Goal: Task Accomplishment & Management: Manage account settings

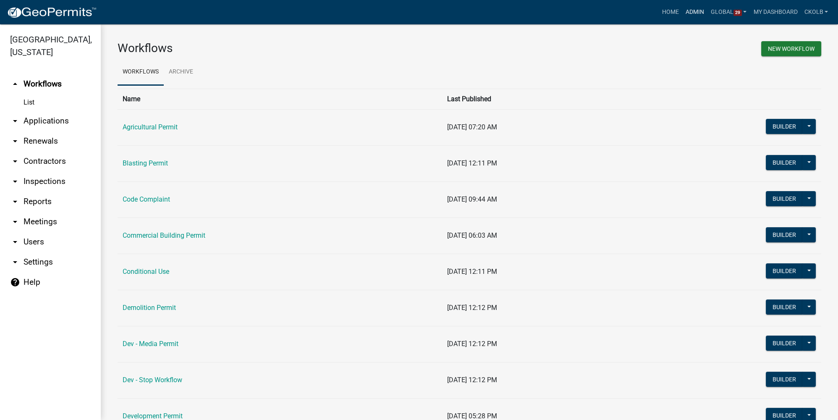
click at [586, 16] on link "Admin" at bounding box center [694, 12] width 25 height 16
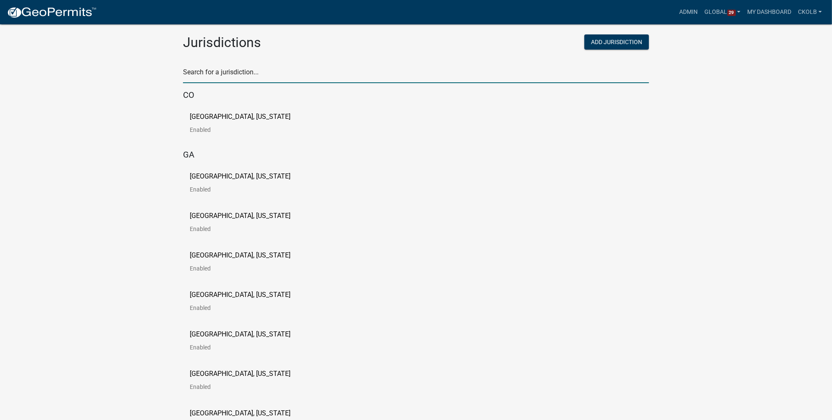
click at [226, 71] on input "text" at bounding box center [416, 74] width 466 height 17
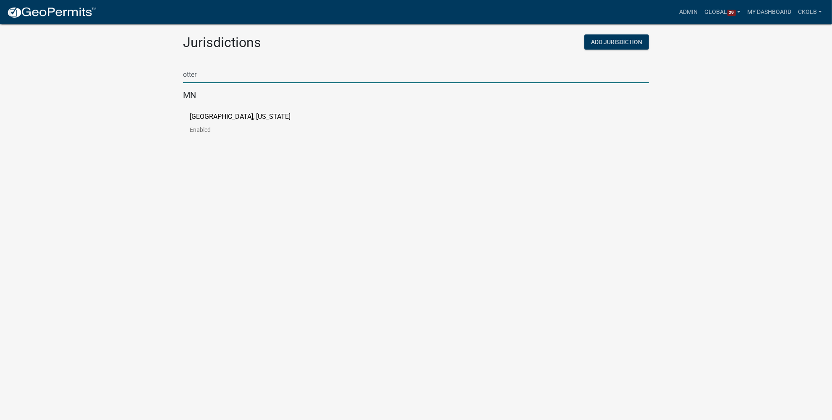
type input "otter"
click at [204, 121] on link "[GEOGRAPHIC_DATA], [US_STATE] Enabled" at bounding box center [247, 126] width 114 height 26
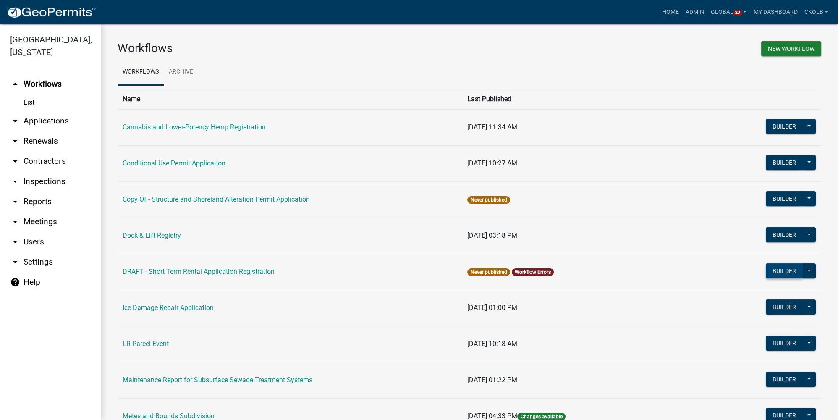
click at [586, 268] on button "Builder" at bounding box center [784, 270] width 37 height 15
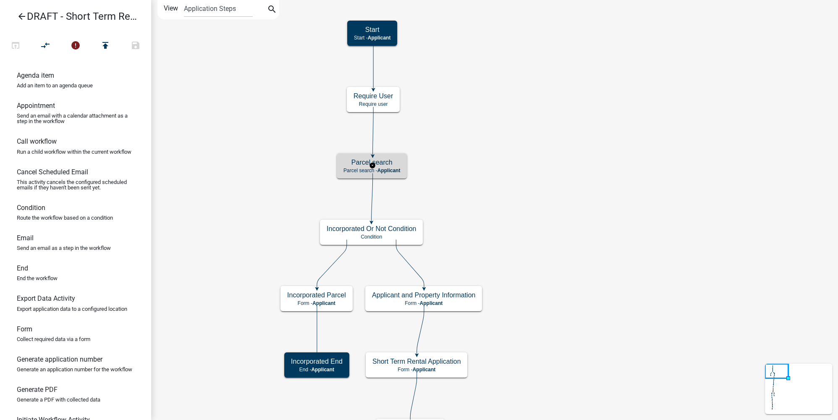
click at [392, 169] on span "Applicant" at bounding box center [388, 170] width 23 height 6
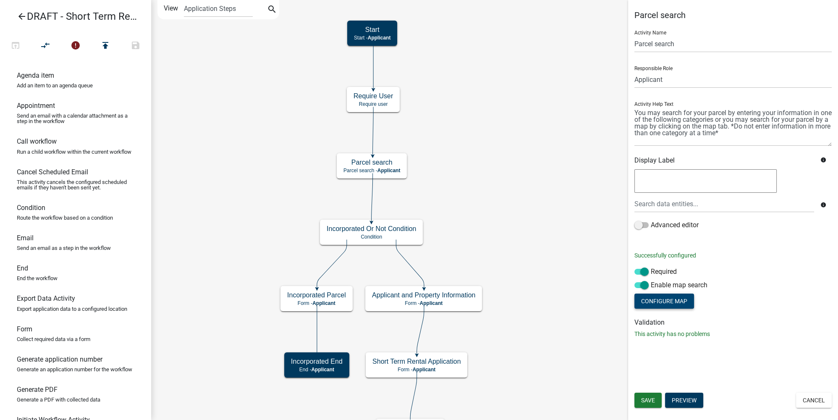
click at [586, 300] on button "Configure Map" at bounding box center [664, 300] width 60 height 15
select select
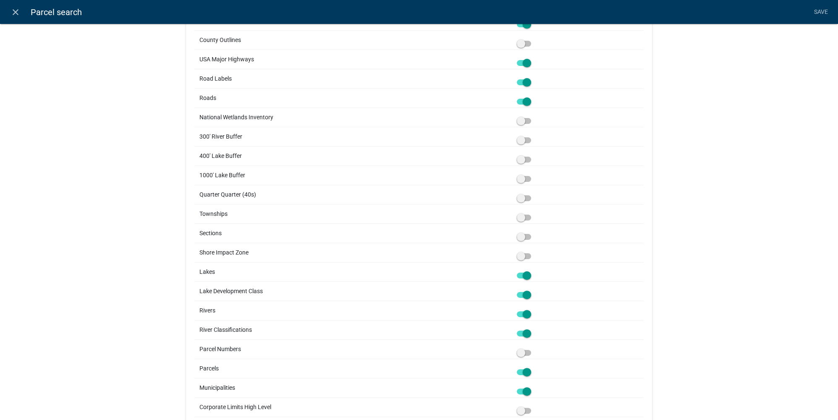
scroll to position [419, 0]
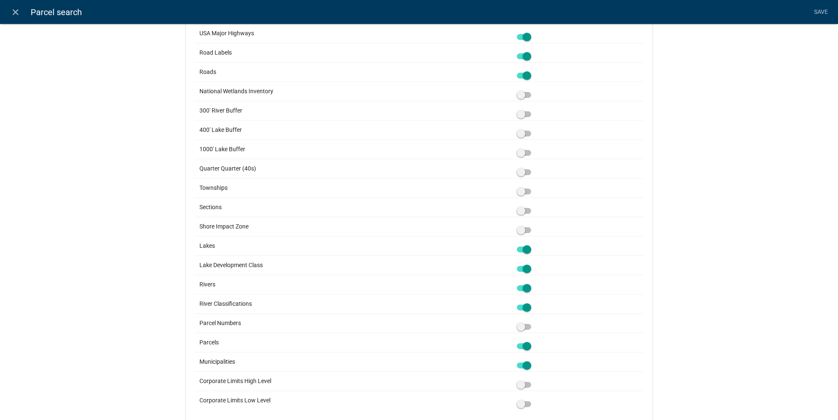
click at [523, 266] on span at bounding box center [524, 269] width 14 height 6
click at [533, 264] on input "checkbox" at bounding box center [533, 264] width 0 height 0
click at [527, 304] on span at bounding box center [524, 307] width 14 height 6
click at [533, 302] on input "checkbox" at bounding box center [533, 302] width 0 height 0
click at [161, 279] on div "Map Service Otter Tail County MN Map Service (http://permits-map-01:6080/arcgis…" at bounding box center [419, 17] width 838 height 852
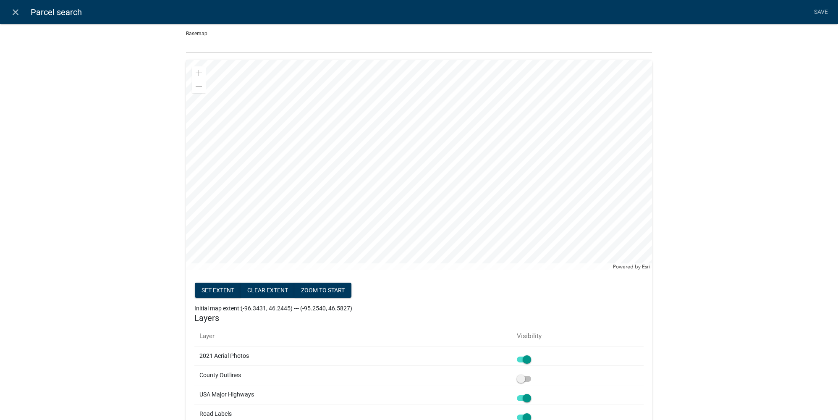
scroll to position [39, 0]
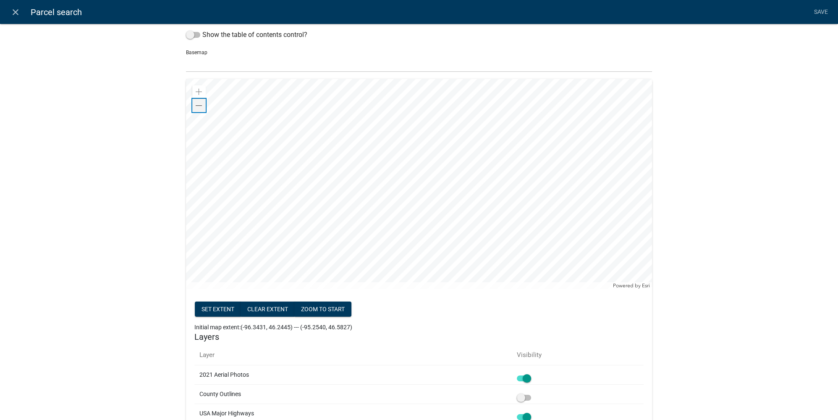
click at [196, 107] on span at bounding box center [199, 105] width 7 height 7
click at [198, 93] on span at bounding box center [199, 92] width 7 height 7
click at [219, 304] on button "Set extent" at bounding box center [218, 308] width 46 height 15
click at [586, 109] on div "Map Service Otter Tail County MN Map Service (http://permits-map-01:6080/arcgis…" at bounding box center [419, 397] width 838 height 852
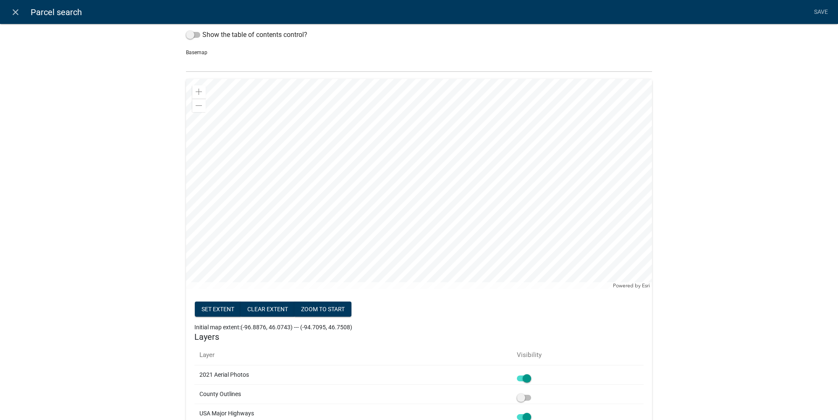
scroll to position [0, 0]
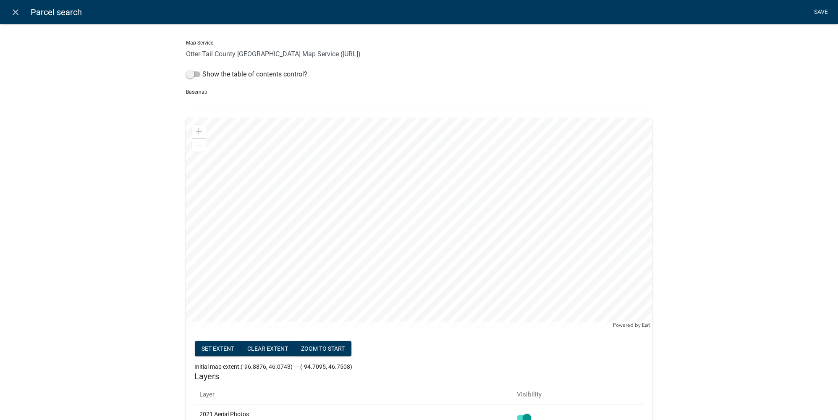
click at [586, 16] on link "Save" at bounding box center [820, 12] width 21 height 16
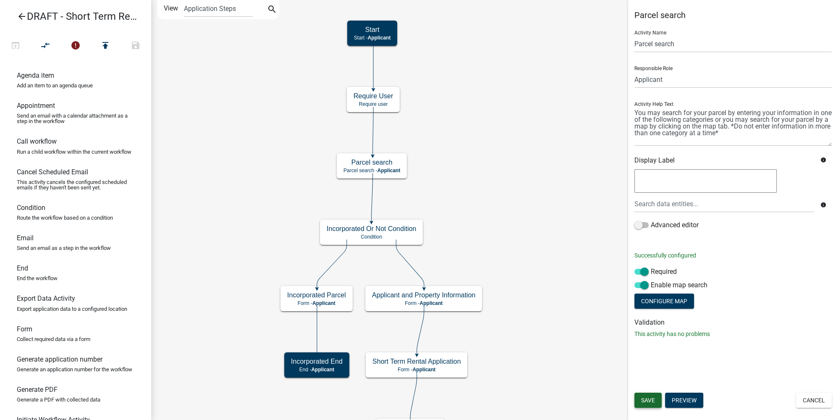
click at [586, 314] on span "Save" at bounding box center [648, 400] width 14 height 7
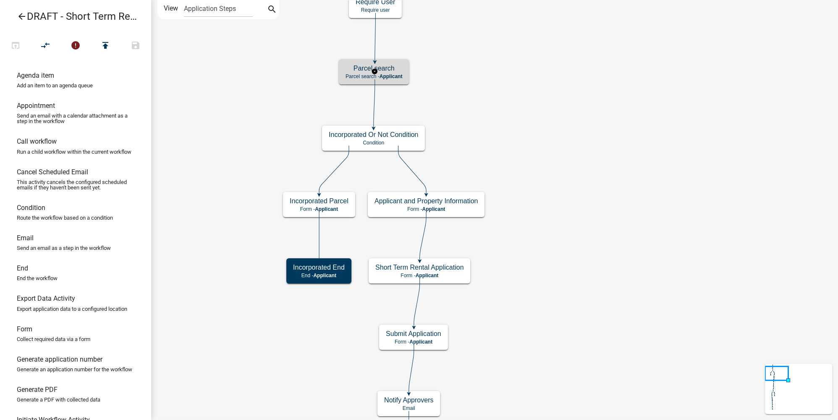
click at [393, 69] on h5 "Parcel search" at bounding box center [373, 68] width 57 height 8
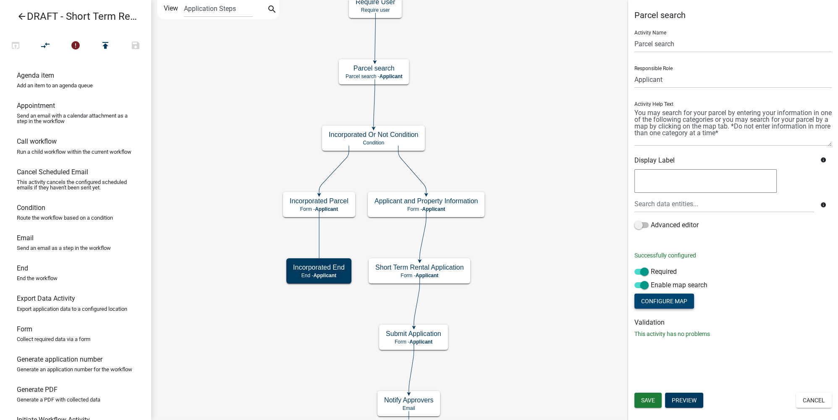
click at [586, 297] on button "Configure Map" at bounding box center [664, 300] width 60 height 15
select select
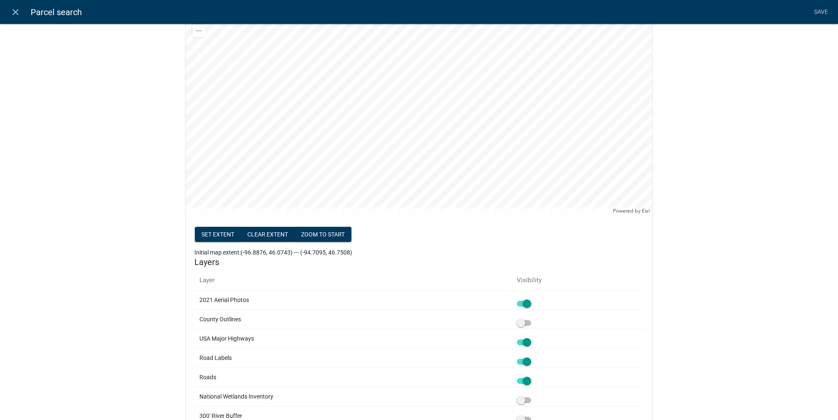
scroll to position [152, 0]
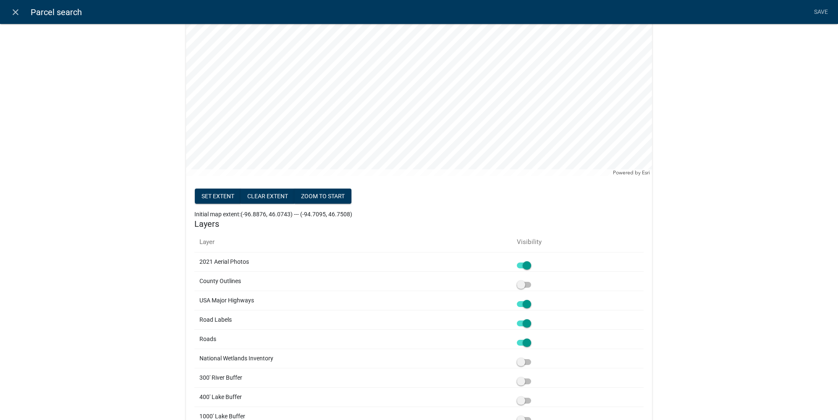
click at [521, 283] on span at bounding box center [524, 285] width 14 height 6
click at [533, 280] on input "checkbox" at bounding box center [533, 280] width 0 height 0
click at [586, 290] on div "Map Service Otter Tail County MN Map Service (http://permits-map-01:6080/arcgis…" at bounding box center [419, 284] width 838 height 852
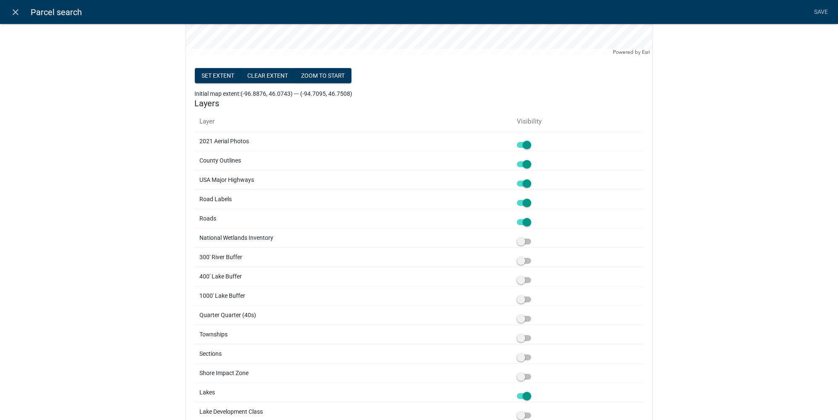
scroll to position [305, 0]
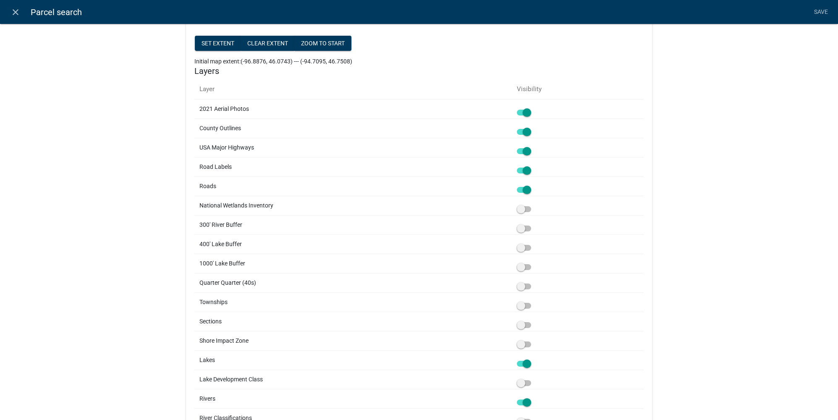
click at [519, 303] on span at bounding box center [524, 306] width 14 height 6
click at [533, 301] on input "checkbox" at bounding box center [533, 301] width 0 height 0
click at [586, 265] on div "Map Service Otter Tail County MN Map Service (http://permits-map-01:6080/arcgis…" at bounding box center [419, 131] width 838 height 852
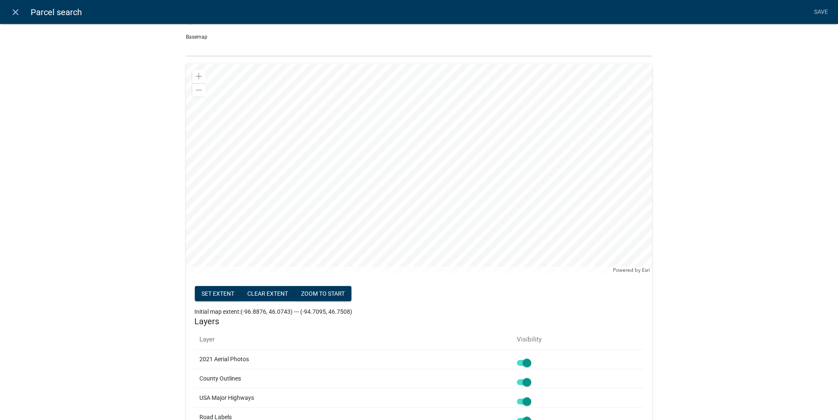
scroll to position [0, 0]
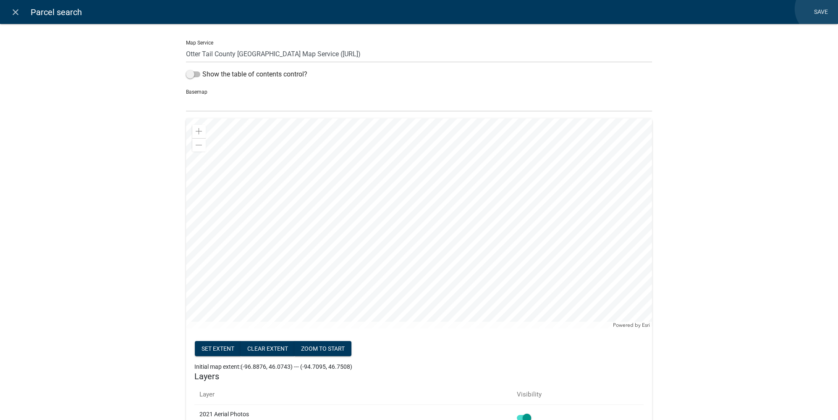
click at [586, 9] on link "Save" at bounding box center [820, 12] width 21 height 16
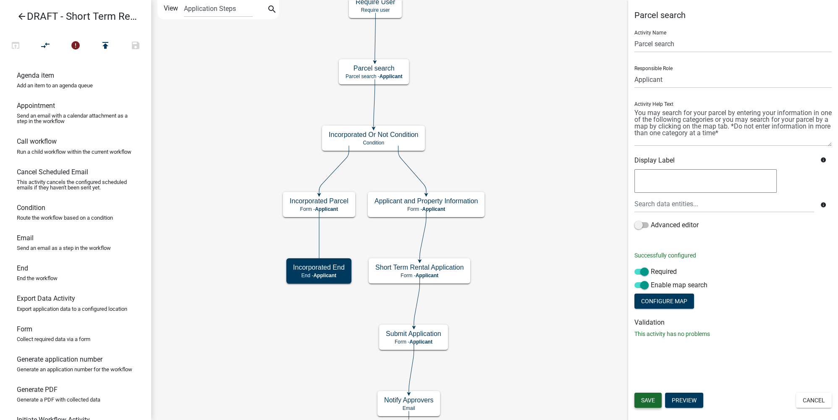
click at [586, 314] on span "Save" at bounding box center [648, 400] width 14 height 7
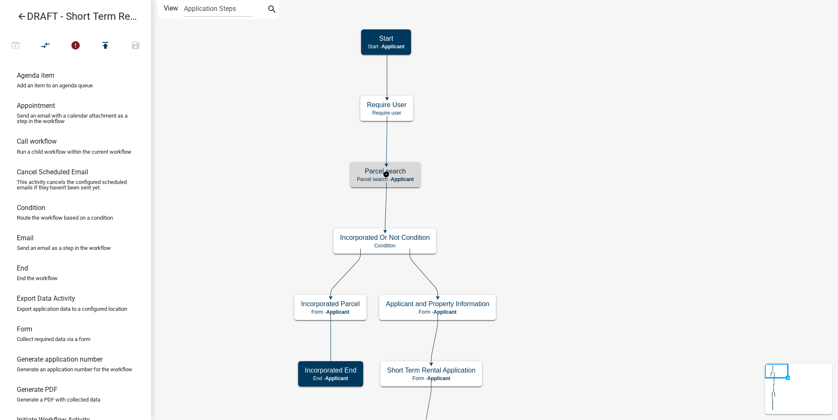
click at [399, 175] on div "Parcel search Parcel search - Applicant" at bounding box center [385, 174] width 70 height 25
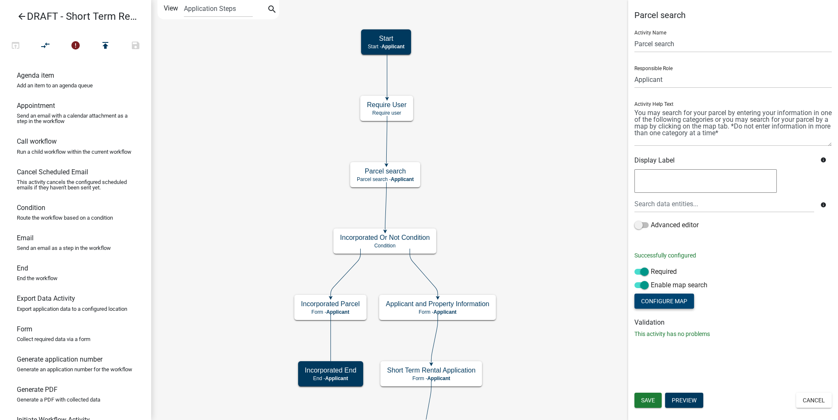
click at [586, 296] on button "Configure Map" at bounding box center [664, 300] width 60 height 15
select select
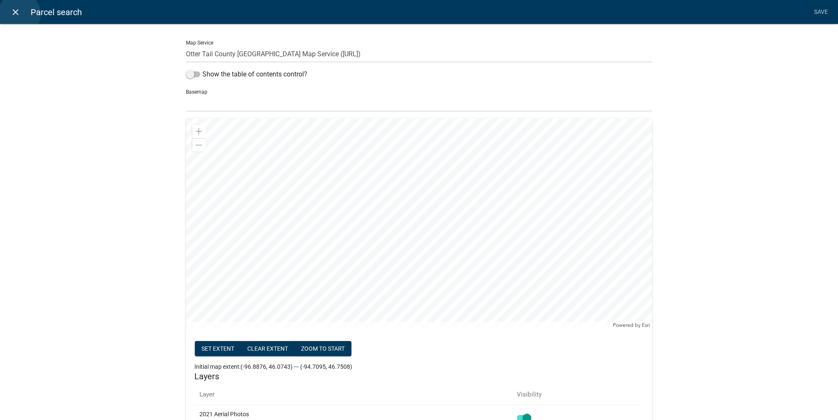
click at [19, 14] on icon "close" at bounding box center [15, 12] width 10 height 10
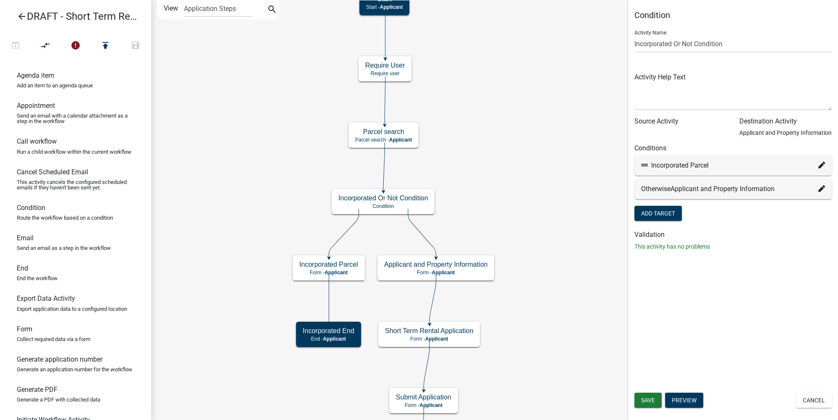
click at [23, 16] on icon "arrow_back" at bounding box center [22, 17] width 10 height 12
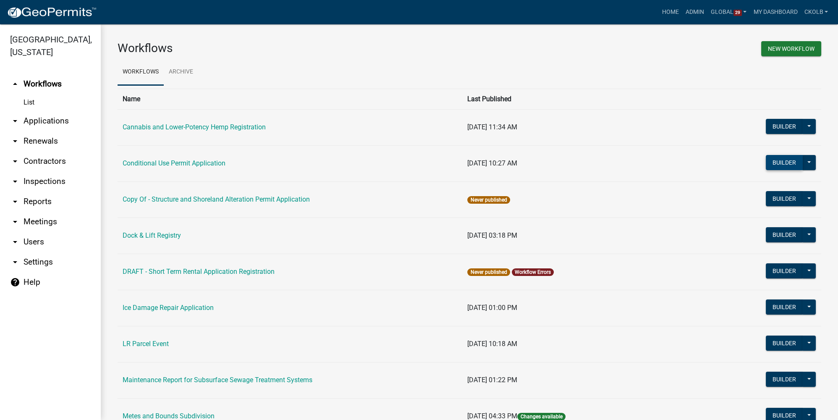
click at [586, 161] on button "Builder" at bounding box center [784, 162] width 37 height 15
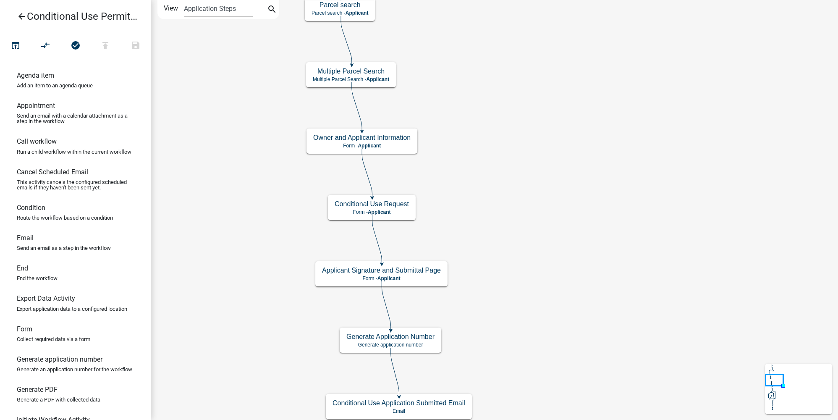
click at [21, 10] on link "arrow_back Conditional Use Permit Application" at bounding box center [72, 16] width 131 height 19
click at [21, 11] on icon "arrow_back" at bounding box center [22, 17] width 10 height 12
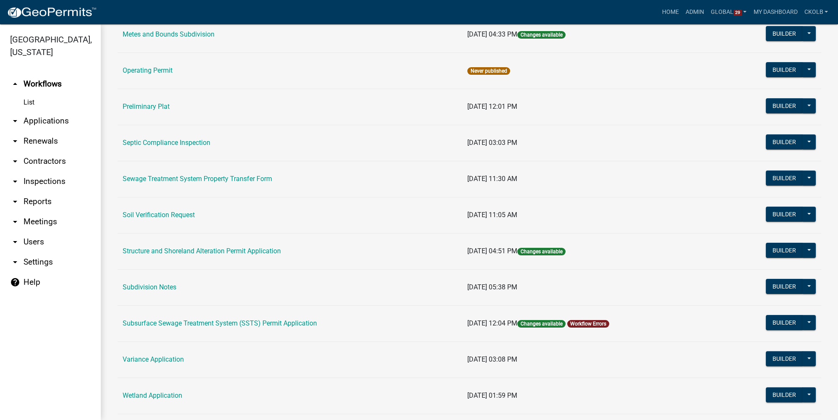
scroll to position [267, 0]
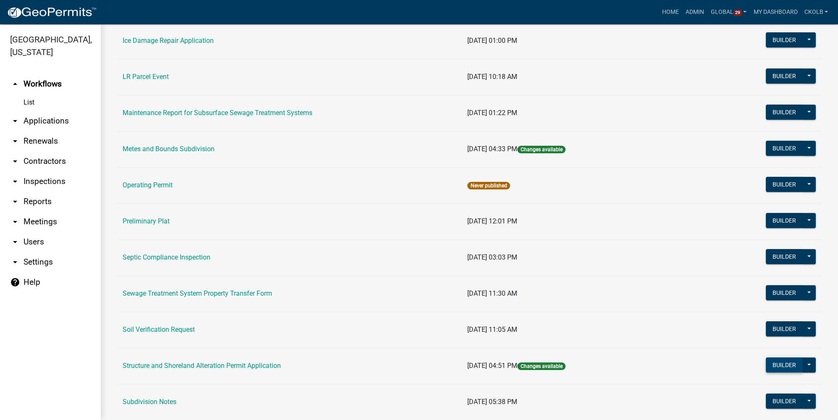
click at [586, 314] on button "Builder" at bounding box center [784, 364] width 37 height 15
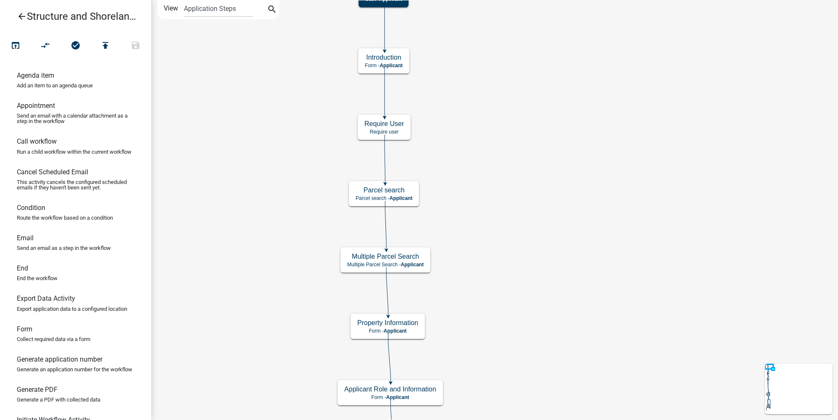
click at [23, 19] on icon "arrow_back" at bounding box center [22, 17] width 10 height 12
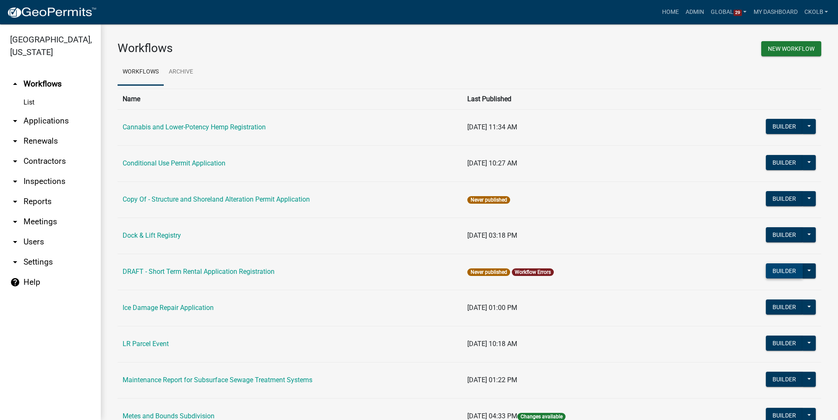
click at [586, 272] on button "Builder" at bounding box center [784, 270] width 37 height 15
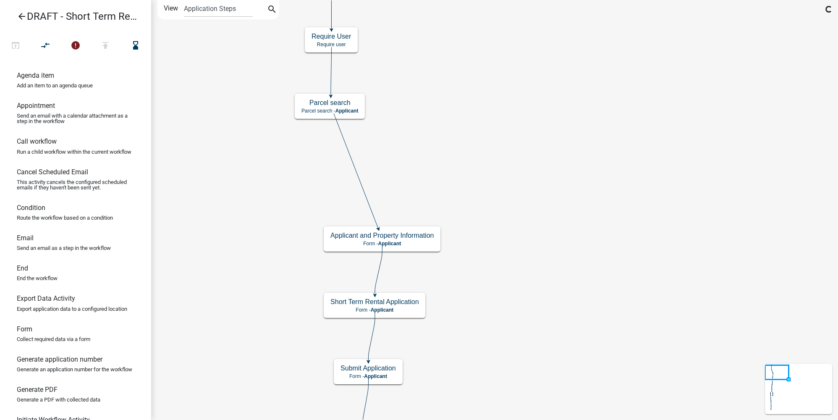
click at [45, 40] on icon "compare_arrows" at bounding box center [46, 46] width 10 height 12
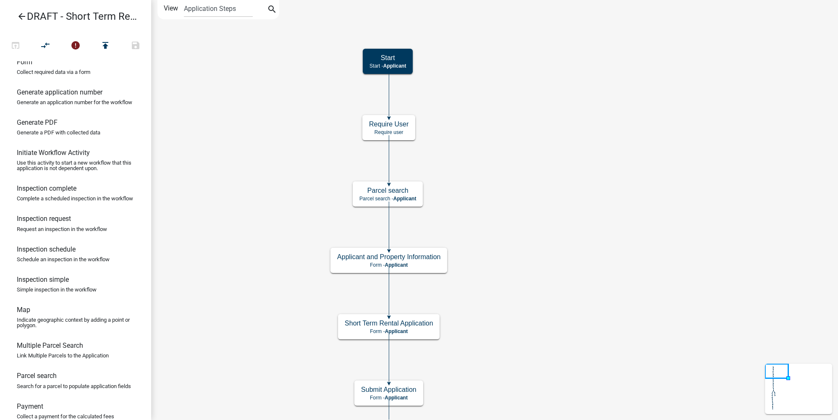
scroll to position [343, 0]
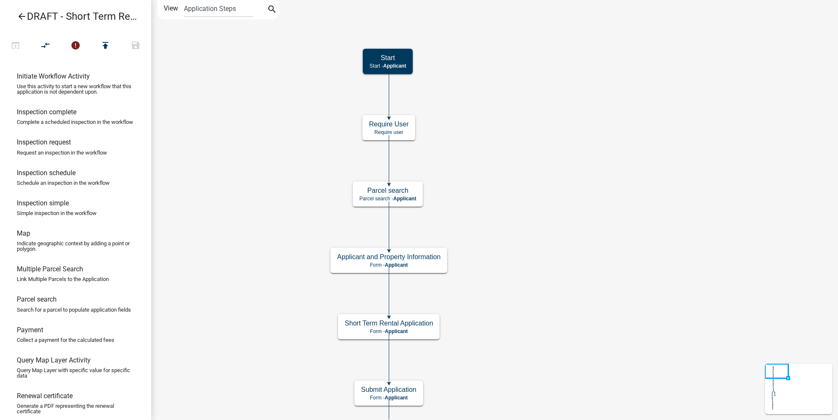
click at [23, 16] on icon "arrow_back" at bounding box center [22, 17] width 10 height 12
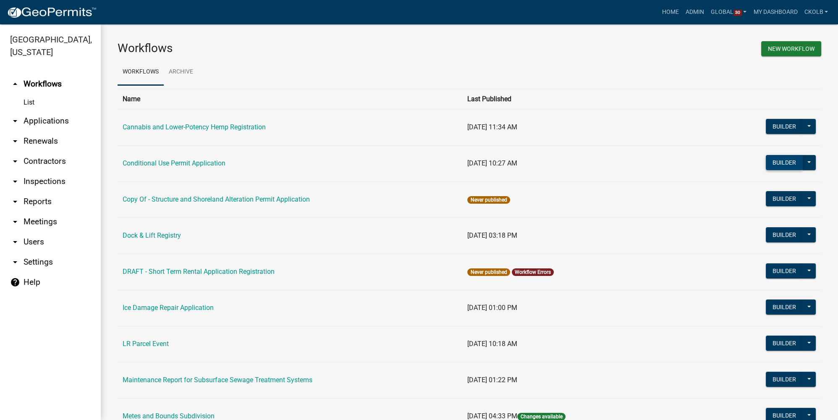
click at [773, 163] on button "Builder" at bounding box center [784, 162] width 37 height 15
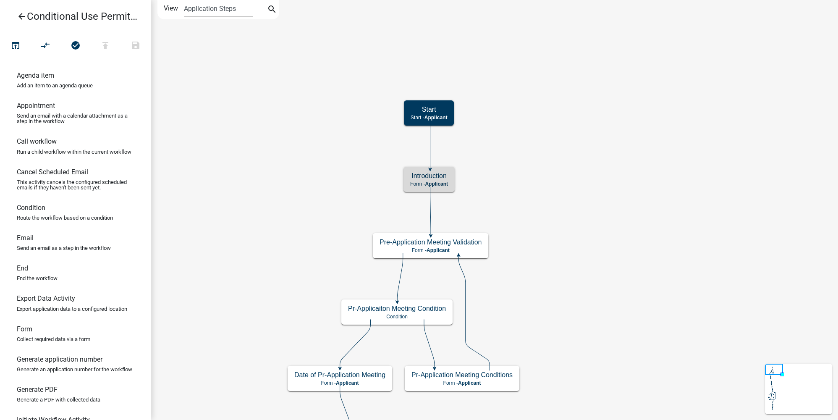
click at [23, 15] on icon "arrow_back" at bounding box center [22, 17] width 10 height 12
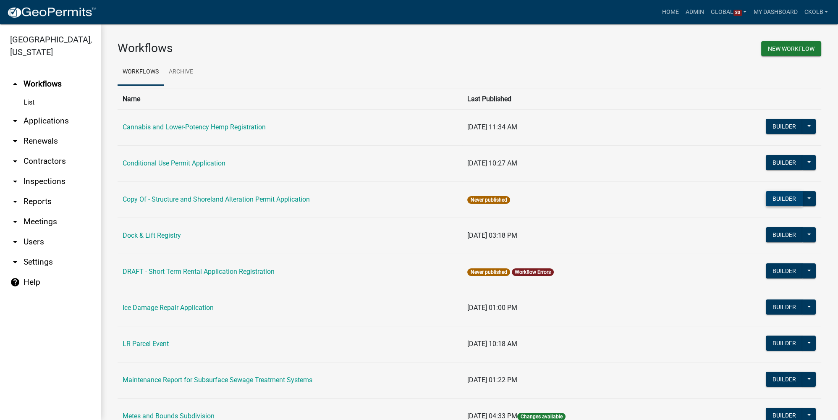
click at [779, 201] on button "Builder" at bounding box center [784, 198] width 37 height 15
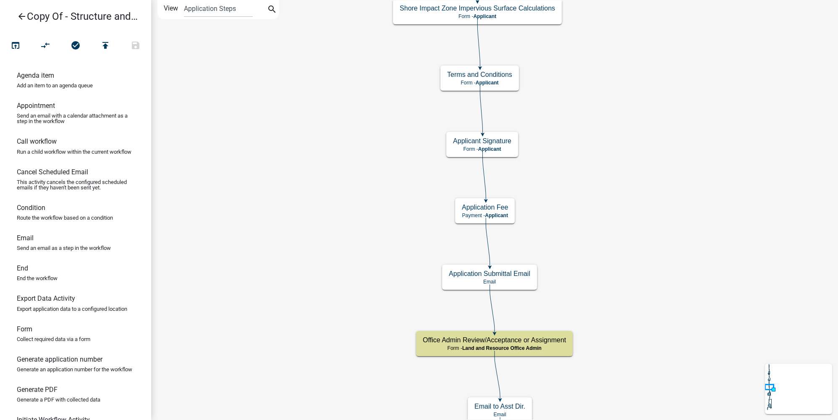
click at [24, 16] on icon "arrow_back" at bounding box center [22, 17] width 10 height 12
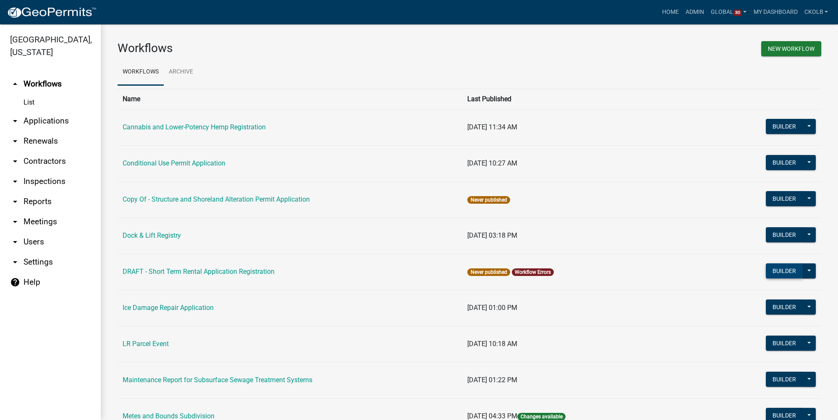
click at [776, 267] on button "Builder" at bounding box center [784, 270] width 37 height 15
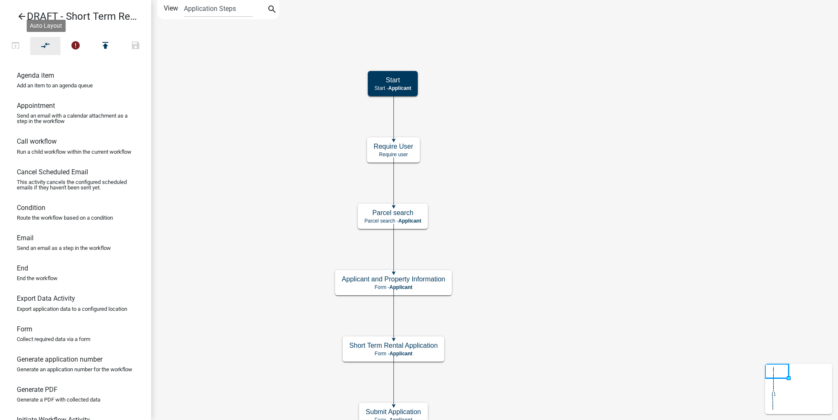
click at [45, 44] on icon "compare_arrows" at bounding box center [46, 46] width 10 height 12
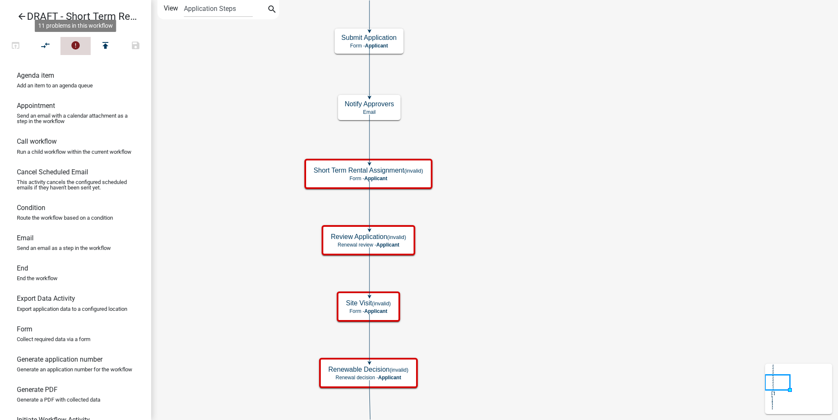
click at [77, 48] on icon "error" at bounding box center [76, 46] width 10 height 12
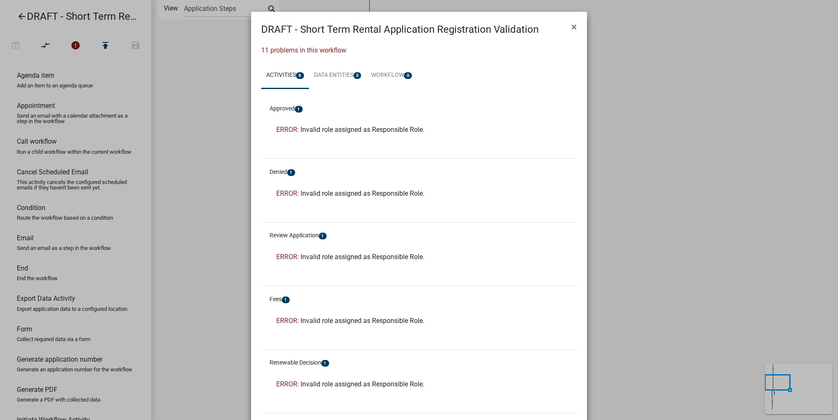
click at [26, 16] on ngb-modal-window "DRAFT - Short Term Rental Application Registration Validation × 11 problems in …" at bounding box center [419, 210] width 838 height 420
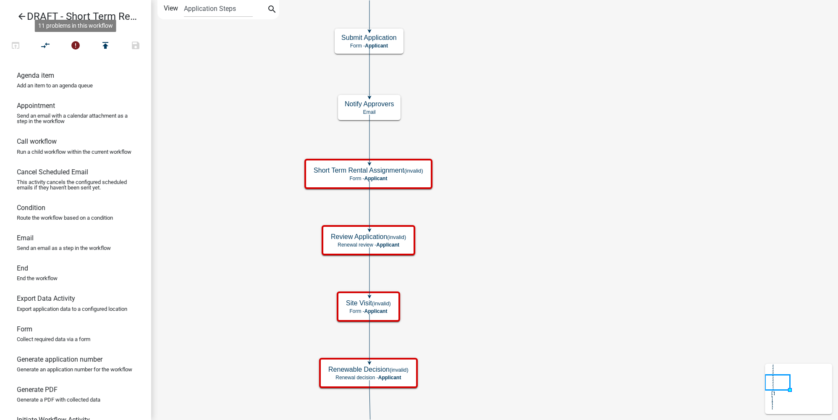
click at [23, 17] on icon "arrow_back" at bounding box center [22, 17] width 10 height 12
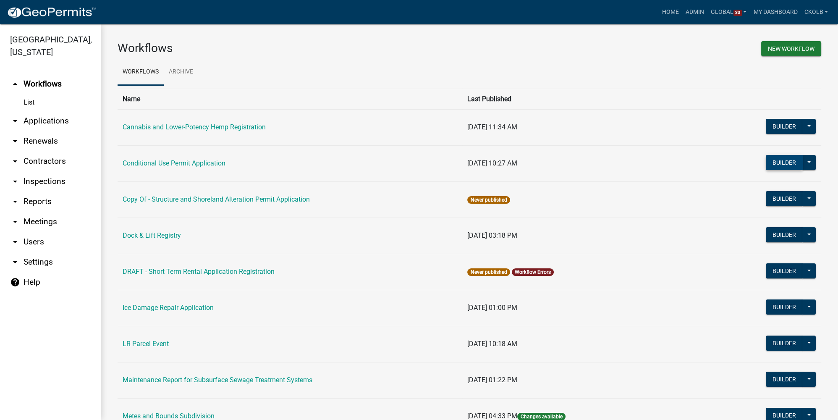
click at [780, 163] on button "Builder" at bounding box center [784, 162] width 37 height 15
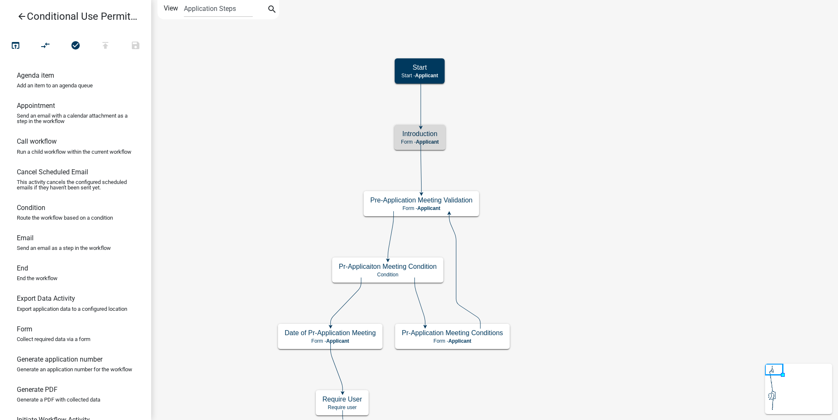
click at [22, 14] on icon "arrow_back" at bounding box center [22, 17] width 10 height 12
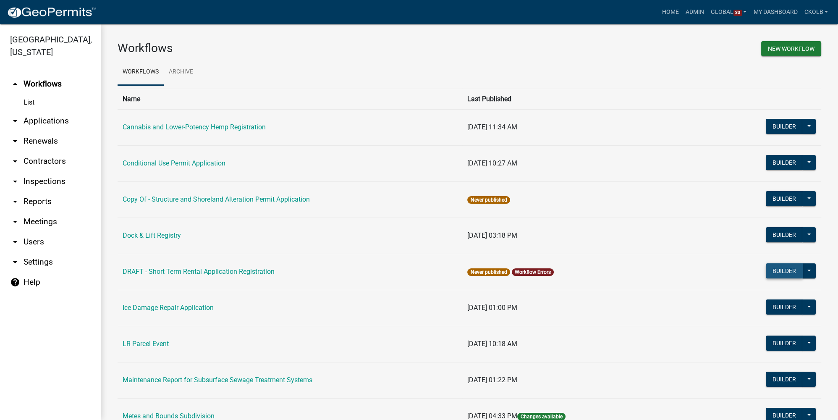
click at [780, 269] on button "Builder" at bounding box center [784, 270] width 37 height 15
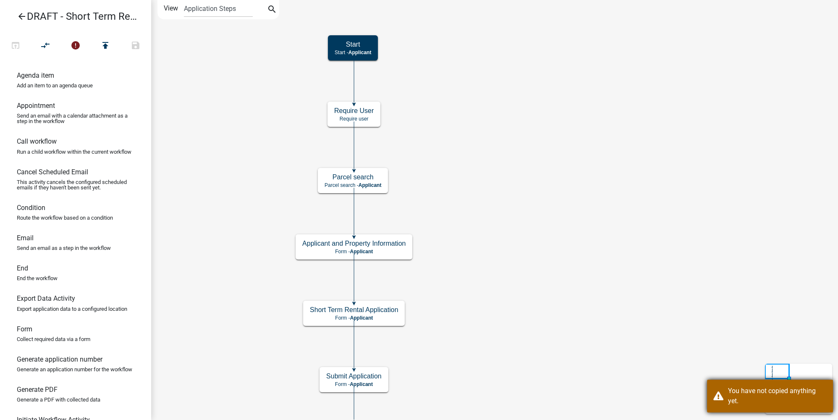
click at [758, 399] on div "You have not copied anything yet." at bounding box center [777, 396] width 99 height 20
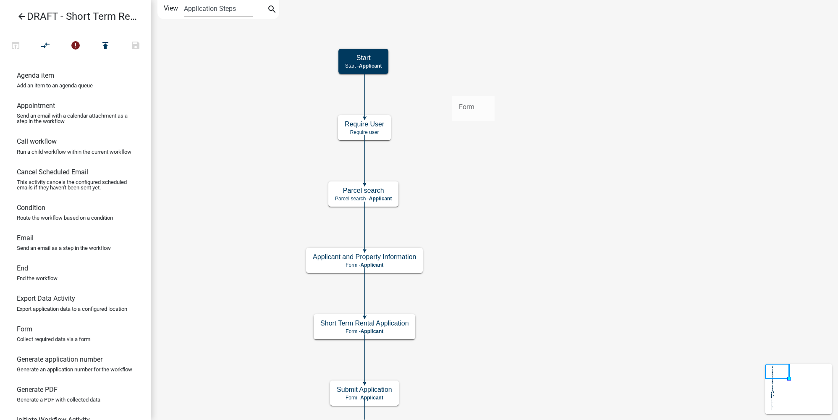
drag, startPoint x: 36, startPoint y: 346, endPoint x: 452, endPoint y: 89, distance: 488.9
click at [452, 89] on div "arrow_back DRAFT - Short Term Rental Application Registration open_in_browser c…" at bounding box center [419, 210] width 838 height 420
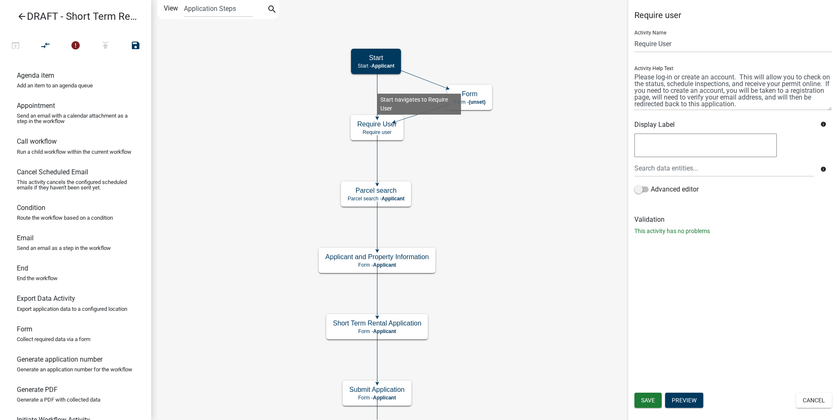
click at [377, 87] on icon at bounding box center [377, 93] width 0 height 48
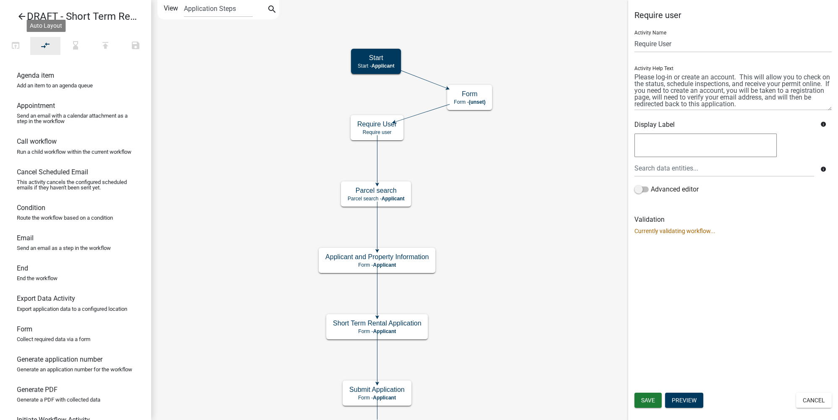
click at [47, 46] on icon "compare_arrows" at bounding box center [46, 46] width 10 height 12
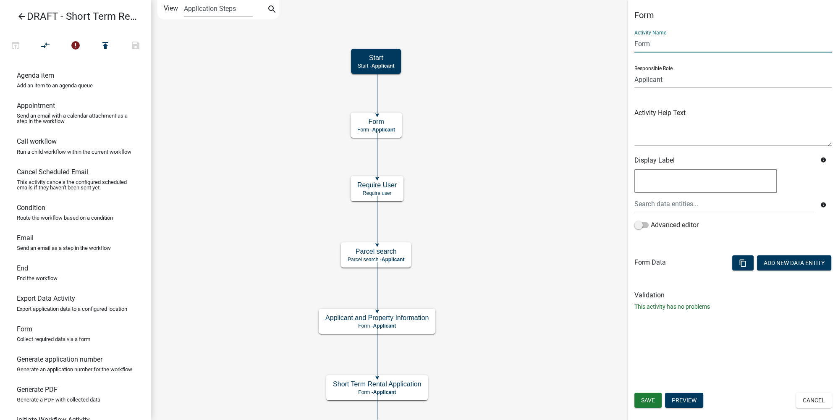
drag, startPoint x: 663, startPoint y: 44, endPoint x: 613, endPoint y: 45, distance: 50.0
click at [613, 45] on main "Start Start - Applicant Notify Approvers Email Email Approval Email Approved (i…" at bounding box center [494, 210] width 687 height 420
type input "Introduction"
click at [692, 16] on h5 "Form" at bounding box center [732, 15] width 197 height 10
click at [655, 126] on textarea at bounding box center [732, 126] width 197 height 39
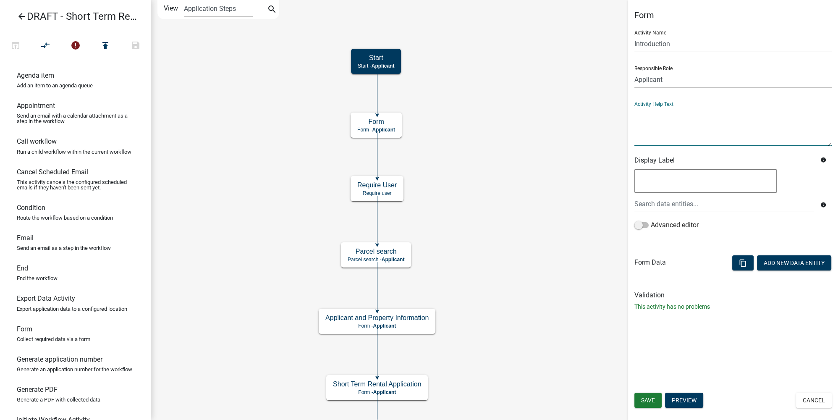
click at [780, 325] on div "Form Activity Name Introduction Responsible Role Applicant Land and Resource As…" at bounding box center [733, 210] width 210 height 420
click at [784, 259] on button "Add New Data Entity" at bounding box center [794, 262] width 74 height 15
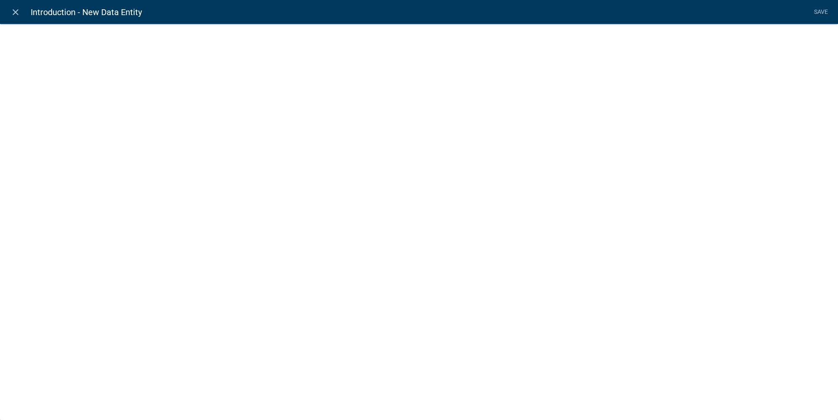
select select
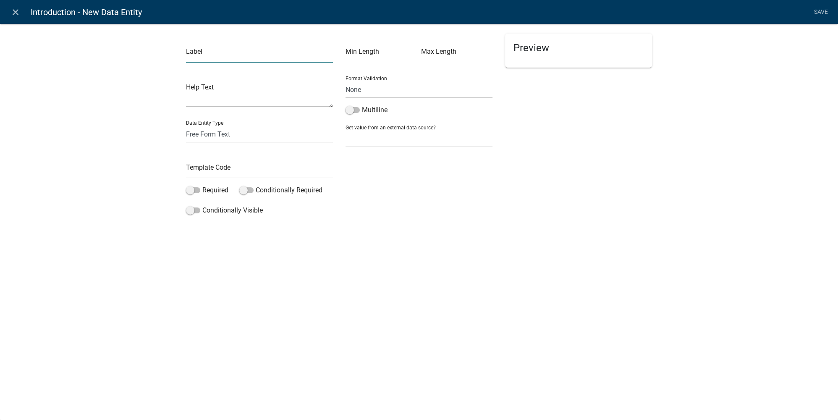
click at [236, 47] on input "text" at bounding box center [259, 53] width 147 height 17
type input "Intro Text"
click at [223, 139] on select "Free Form Text Document Display Entity Value Fee Numeric Data Date Map Sketch D…" at bounding box center [259, 134] width 147 height 17
select select "rich-text"
click at [186, 126] on select "Free Form Text Document Display Entity Value Fee Numeric Data Date Map Sketch D…" at bounding box center [259, 134] width 147 height 17
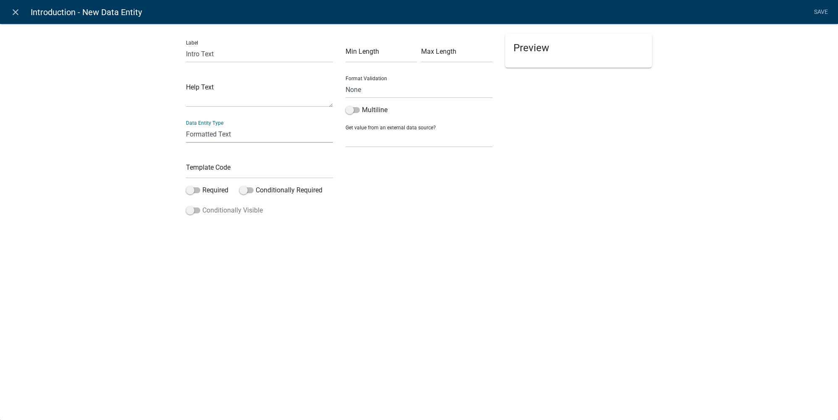
select select "rich-text"
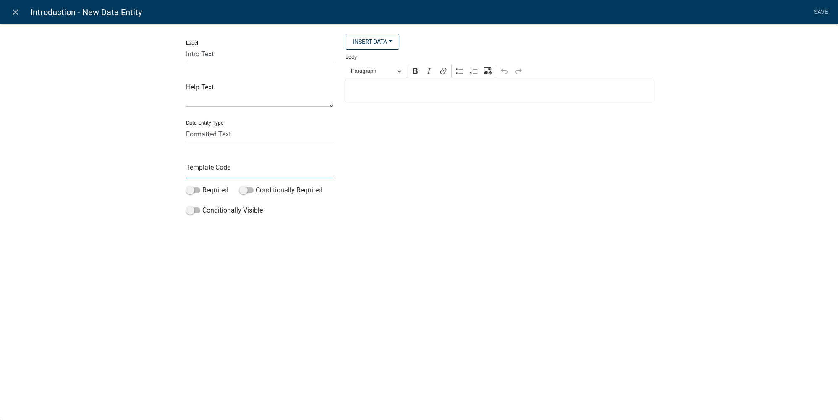
click at [216, 173] on input "text" at bounding box center [259, 169] width 147 height 17
click at [198, 172] on input "IntroText" at bounding box center [259, 169] width 147 height 17
type input "IntroductionText"
click at [523, 156] on div "Insert Data Prior Registration Expiration Date Fee Recipients Application Id Ap…" at bounding box center [498, 126] width 319 height 185
click at [400, 92] on p "Editor editing area: main. Press Alt+0 for help." at bounding box center [499, 91] width 298 height 10
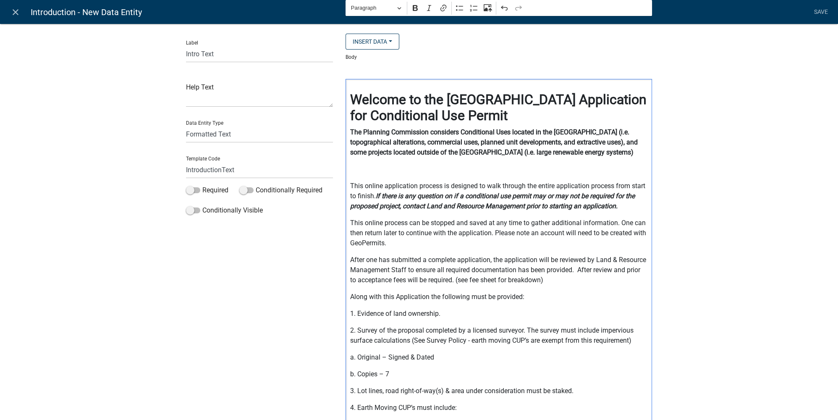
scroll to position [131, 0]
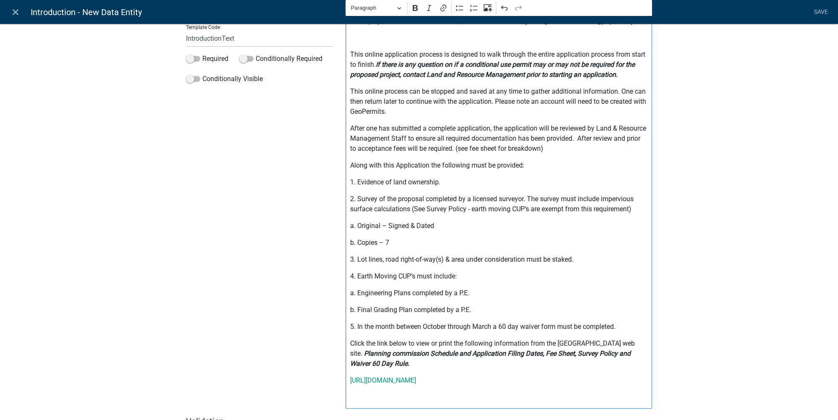
click at [694, 207] on div "Label Intro Text Help Text Data Entity Type Free Form Text Document Display Ent…" at bounding box center [419, 168] width 838 height 578
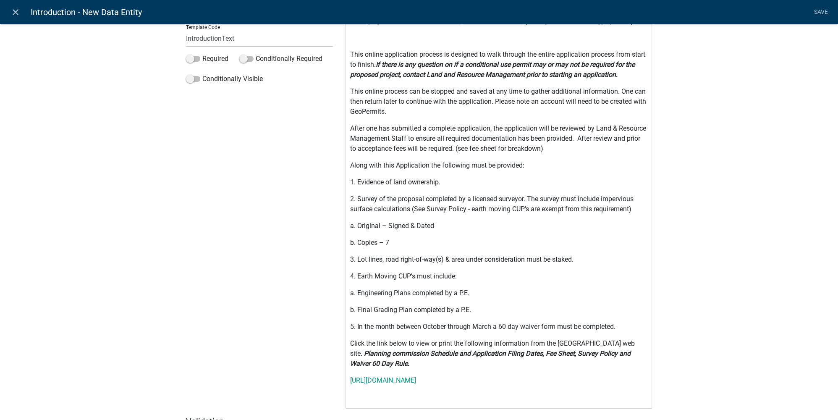
click at [753, 270] on div "Label Intro Text Help Text Data Entity Type Free Form Text Document Display Ent…" at bounding box center [419, 168] width 838 height 578
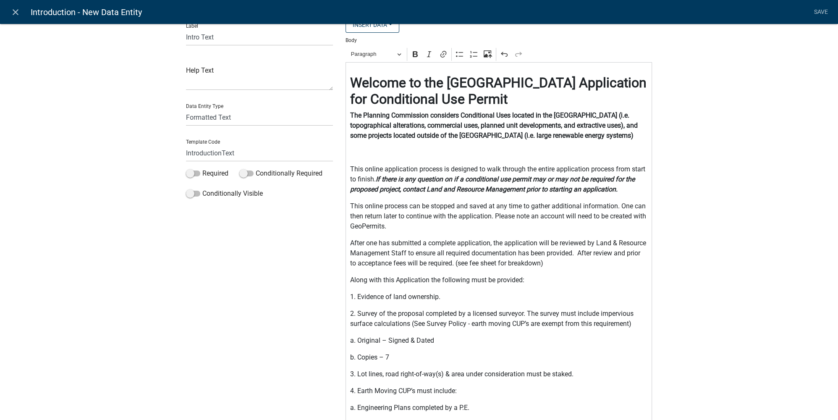
scroll to position [0, 0]
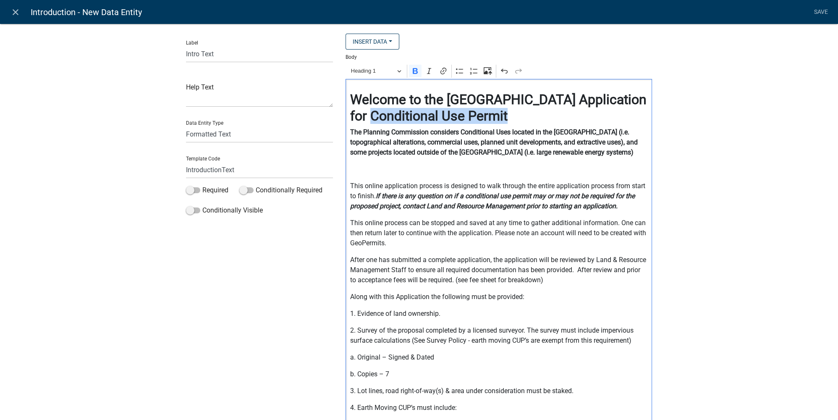
drag, startPoint x: 487, startPoint y: 116, endPoint x: 344, endPoint y: 115, distance: 142.3
click at [345, 115] on div "Welcome to the Otter Tail County Application for Conditional Use Permit The Pla…" at bounding box center [498, 309] width 306 height 461
drag, startPoint x: 616, startPoint y: 153, endPoint x: 273, endPoint y: 128, distance: 343.9
click at [273, 128] on div "Label Intro Text Help Text Data Entity Type Free Form Text Document Display Ent…" at bounding box center [419, 291] width 479 height 514
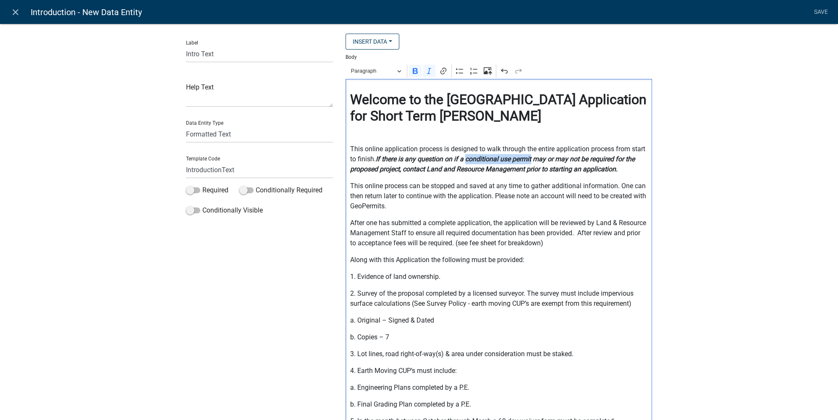
drag, startPoint x: 464, startPoint y: 160, endPoint x: 530, endPoint y: 161, distance: 65.9
click at [530, 161] on strong "If there is any question on if a conditional use permit may or may not be requi…" at bounding box center [492, 164] width 285 height 18
drag, startPoint x: 368, startPoint y: 169, endPoint x: 592, endPoint y: 161, distance: 224.3
click at [592, 161] on strong "If there is any question on if a Rental License may or may not be required for …" at bounding box center [495, 164] width 291 height 18
click at [536, 172] on p "This online application process is designed to walk through the entire applicat…" at bounding box center [499, 159] width 298 height 30
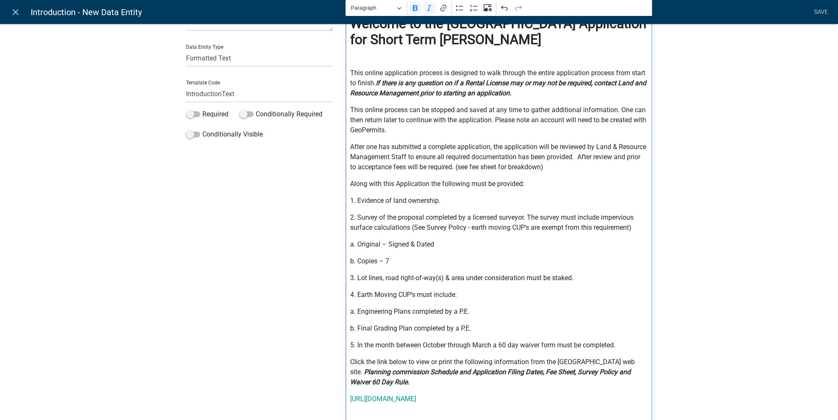
scroll to position [114, 0]
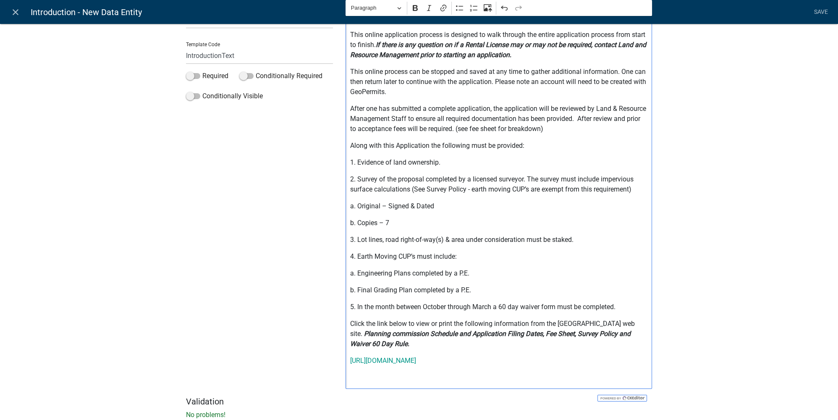
drag, startPoint x: 493, startPoint y: 290, endPoint x: 353, endPoint y: 174, distance: 181.8
click at [353, 174] on div "Welcome to the Otter Tail County Application for Short Term Rental Registration…" at bounding box center [498, 177] width 306 height 424
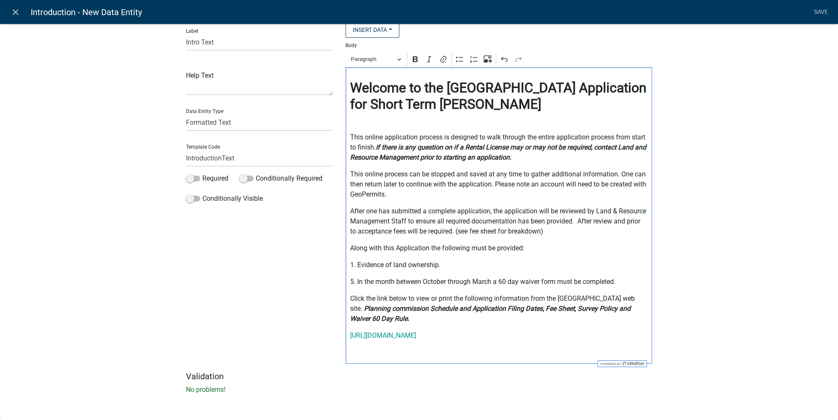
scroll to position [21, 0]
drag, startPoint x: 445, startPoint y: 254, endPoint x: 337, endPoint y: 255, distance: 107.5
click at [339, 255] on div "Insert Data Prior Registration Expiration Date Fee Recipients Application Id Ap…" at bounding box center [498, 196] width 319 height 349
click at [471, 56] on icon "Editor toolbar" at bounding box center [474, 59] width 8 height 6
click at [470, 56] on icon "Editor toolbar" at bounding box center [474, 59] width 8 height 6
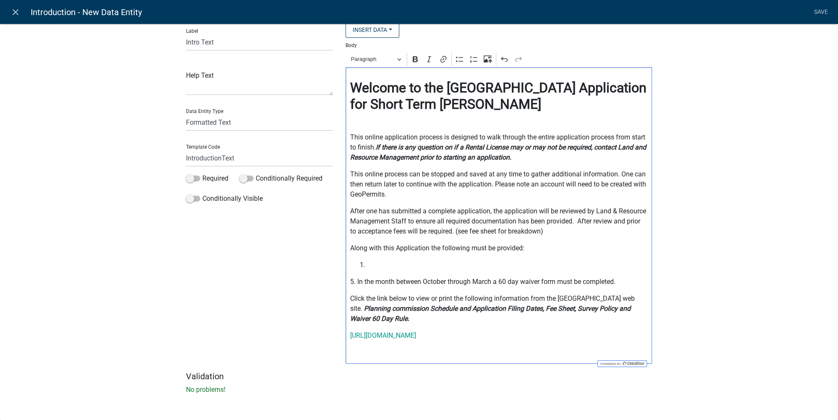
drag, startPoint x: 622, startPoint y: 271, endPoint x: 338, endPoint y: 271, distance: 283.8
click at [339, 271] on div "Insert Data Prior Registration Expiration Date Fee Recipients Application Id Ap…" at bounding box center [498, 196] width 319 height 349
click at [387, 260] on span "Editor editing area: main. Press Alt+0 for help." at bounding box center [507, 265] width 281 height 10
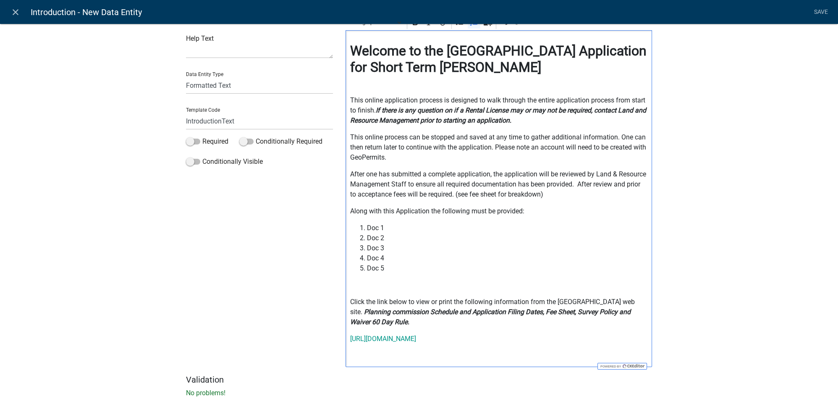
scroll to position [59, 0]
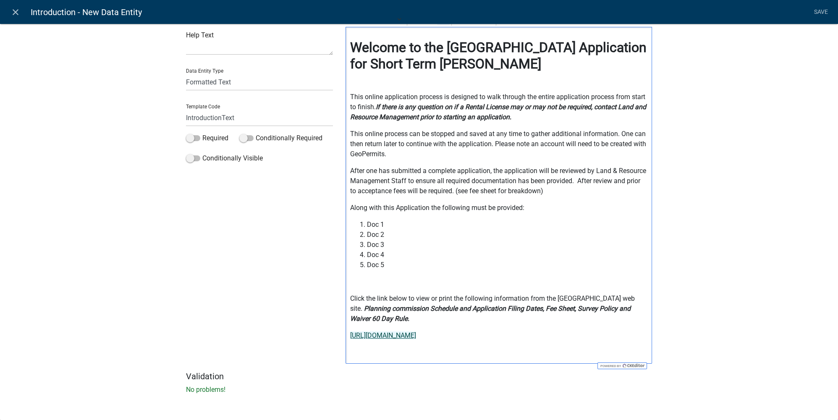
drag, startPoint x: 479, startPoint y: 339, endPoint x: 430, endPoint y: 328, distance: 49.5
click at [430, 330] on p "[URL][DOMAIN_NAME]" at bounding box center [499, 335] width 298 height 10
click at [416, 289] on div "Welcome to the Otter Tail County Application for Short Term Rental Registration…" at bounding box center [498, 196] width 306 height 337
drag, startPoint x: 385, startPoint y: 316, endPoint x: 347, endPoint y: 309, distance: 38.4
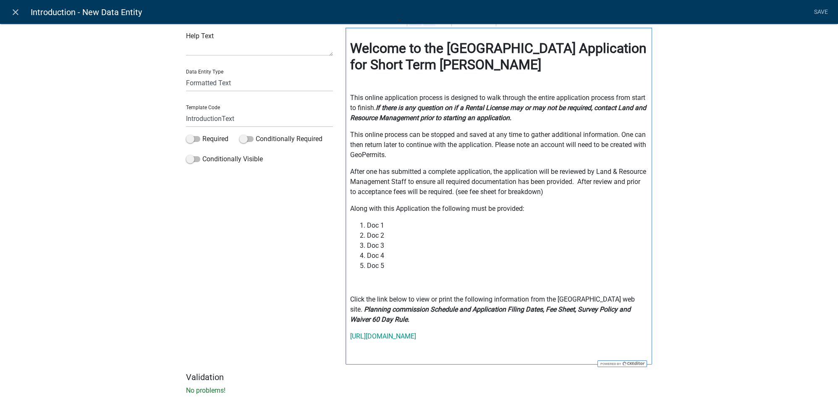
click at [350, 309] on p "Click the link below to view or print the following information from the Otter …" at bounding box center [499, 309] width 298 height 30
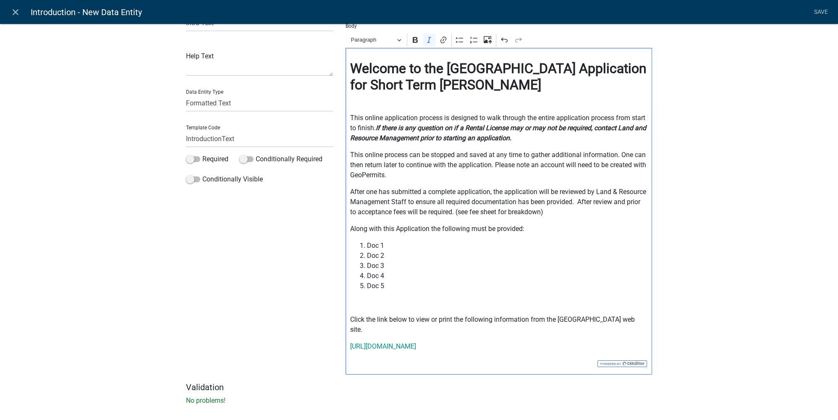
click at [438, 301] on p "Editor editing area: main. Press Alt+0 for help." at bounding box center [499, 303] width 298 height 10
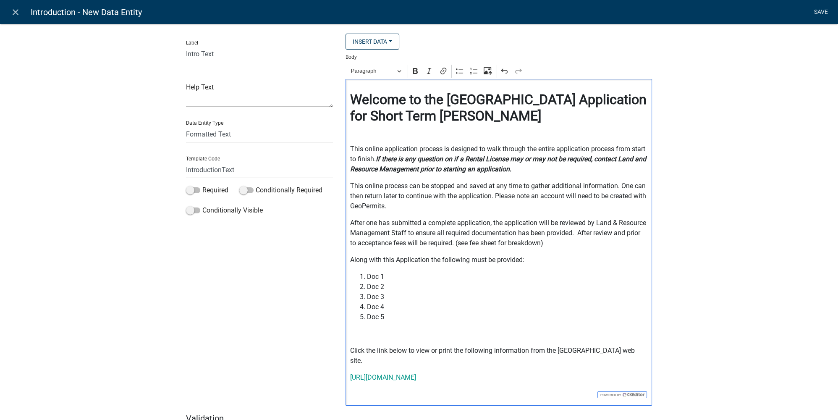
click at [822, 13] on link "Save" at bounding box center [820, 12] width 21 height 16
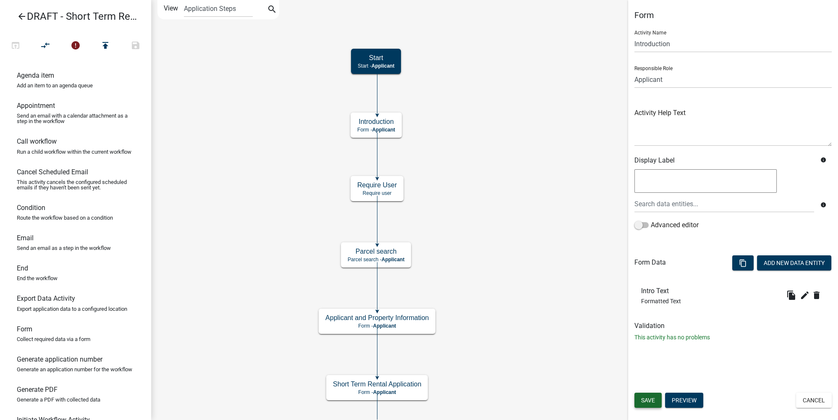
click at [653, 400] on span "Save" at bounding box center [648, 400] width 14 height 7
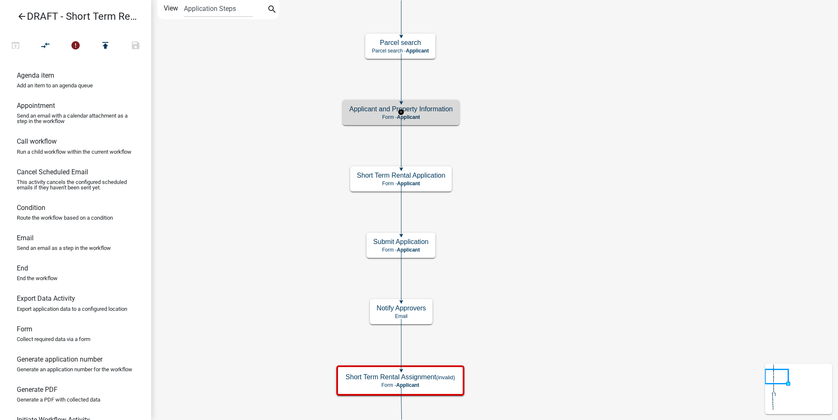
click at [443, 108] on h5 "Applicant and Property Information" at bounding box center [400, 109] width 103 height 8
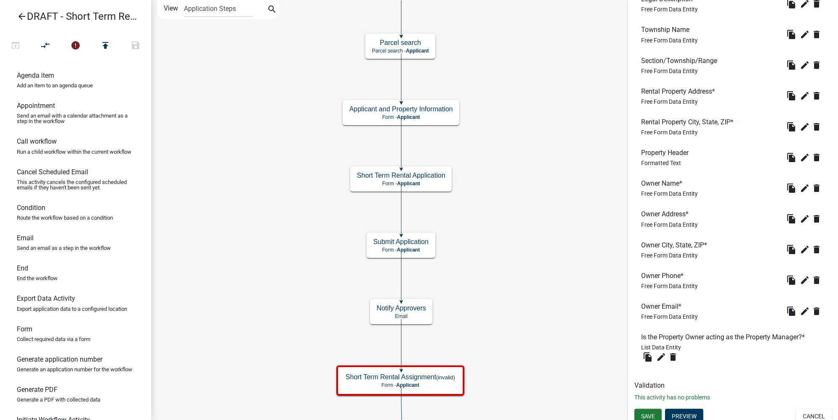
scroll to position [358, 0]
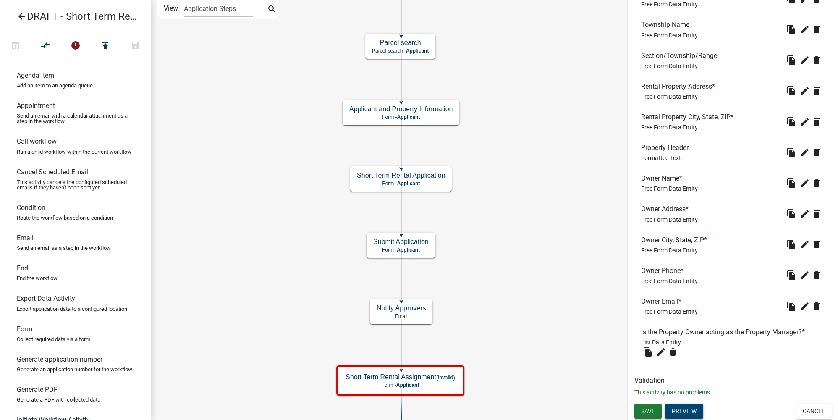
click at [685, 414] on button "Preview" at bounding box center [684, 410] width 38 height 15
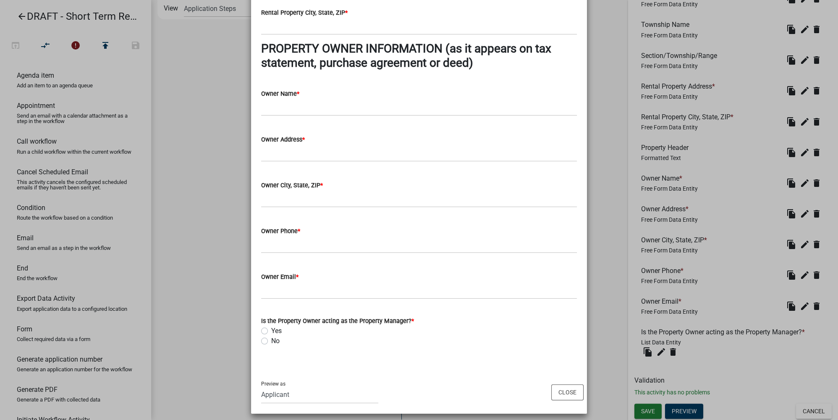
scroll to position [358, 0]
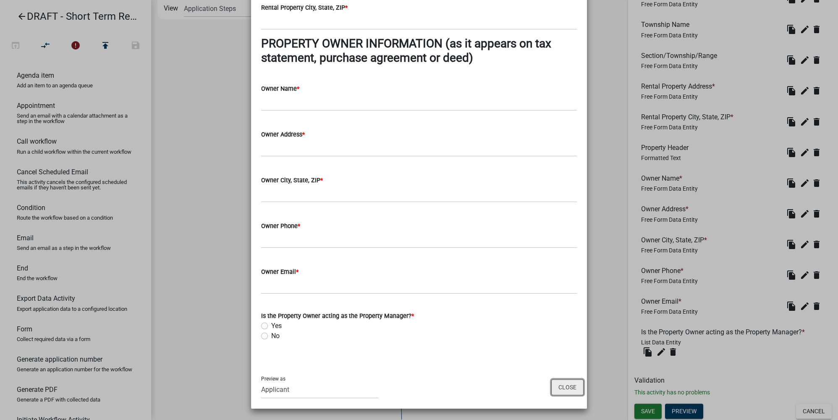
click at [565, 392] on button "Close" at bounding box center [567, 387] width 32 height 16
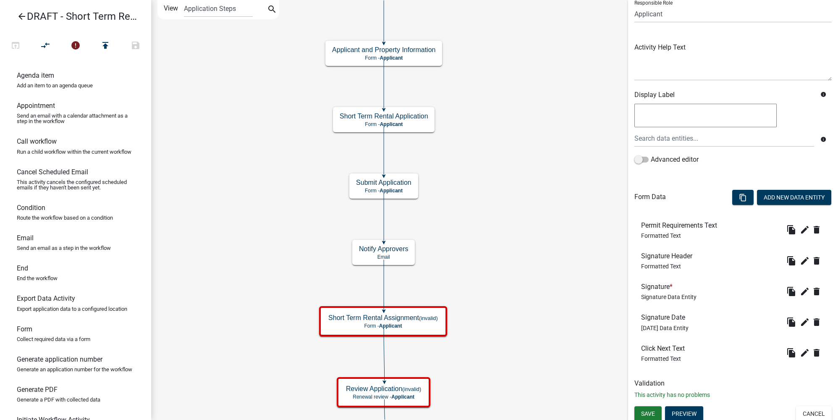
scroll to position [68, 0]
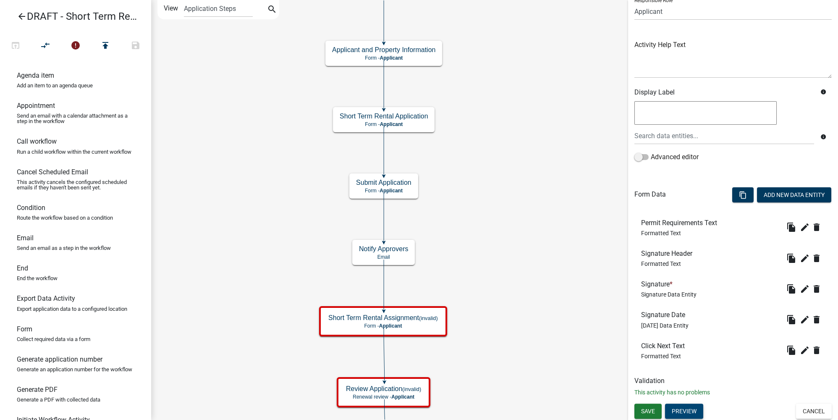
click at [695, 408] on button "Preview" at bounding box center [684, 410] width 38 height 15
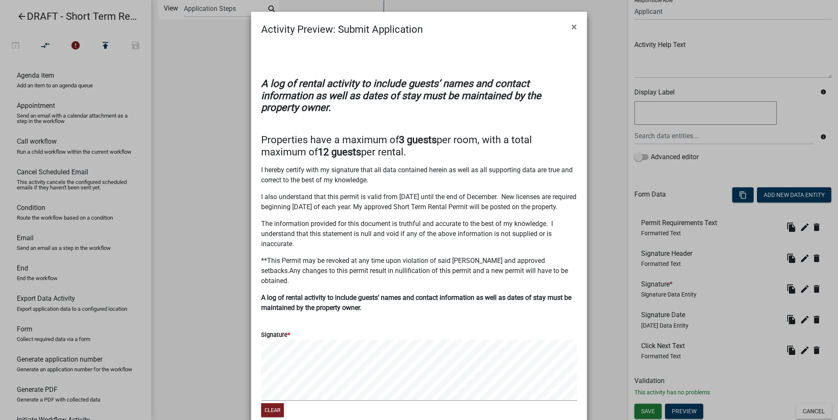
scroll to position [38, 0]
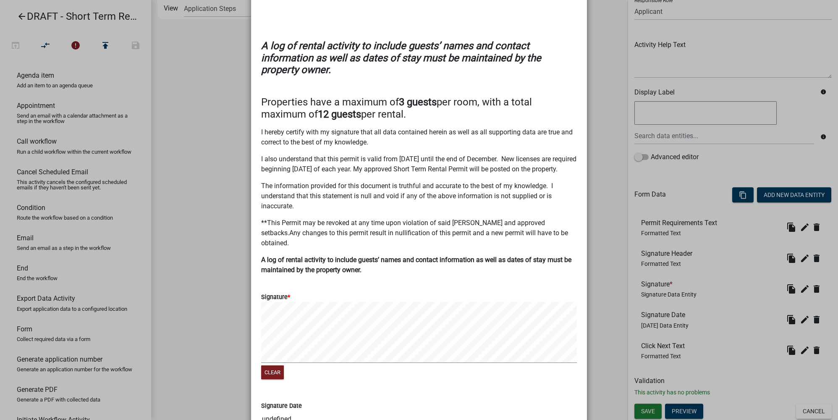
click at [612, 276] on ngb-modal-window "Activity Preview : Submit Application × A log of rental activity to include gue…" at bounding box center [419, 210] width 838 height 420
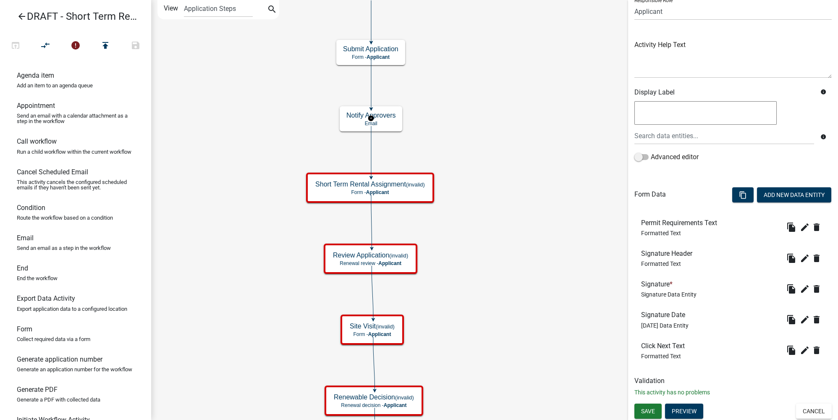
scroll to position [0, 0]
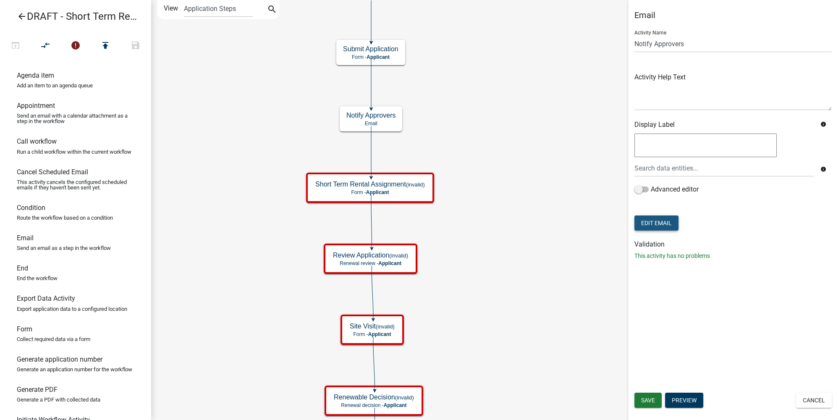
click at [668, 222] on button "Edit Email" at bounding box center [656, 222] width 44 height 15
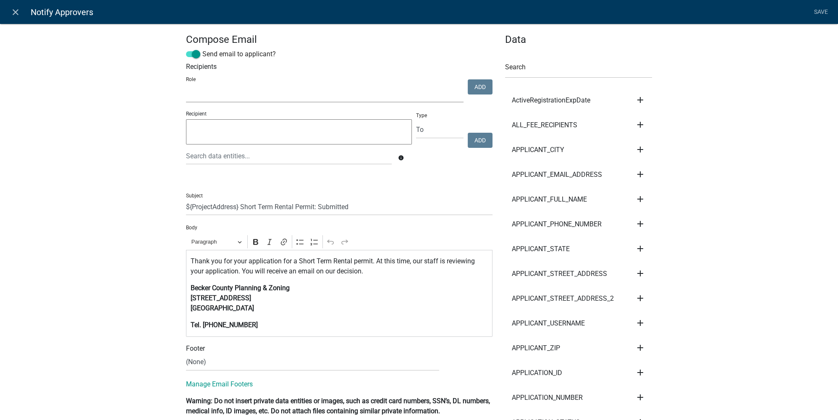
click at [321, 93] on select "Maintenance Report Land and Resource Assistant Director Assessors office Admin …" at bounding box center [324, 93] width 277 height 17
click at [186, 205] on input "${ProjectAddress} Short Term Rental Permit: Submitted" at bounding box center [339, 206] width 306 height 17
type input "Otter Tail County - ${ProjectAddress} Short Term Rental Permit: Submitted"
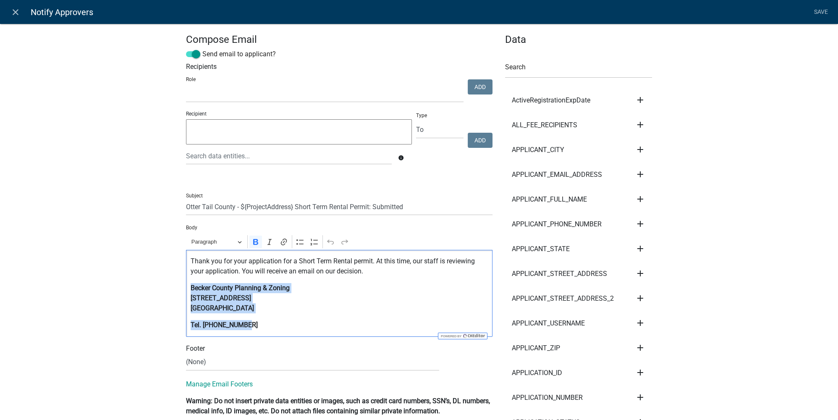
drag, startPoint x: 247, startPoint y: 322, endPoint x: 175, endPoint y: 285, distance: 81.7
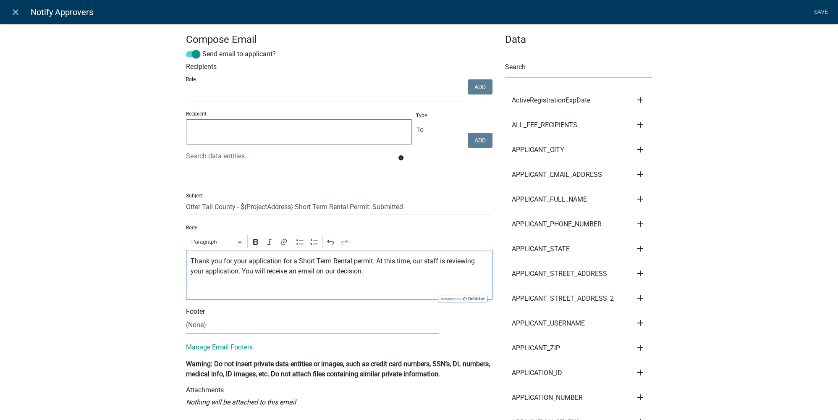
click at [221, 330] on select "(None) Cannabis Review Coordinator Land & Resource Management" at bounding box center [312, 325] width 253 height 17
click at [214, 326] on select "(None) Cannabis Review Coordinator Land & Resource Management" at bounding box center [312, 325] width 253 height 17
select select "b7028af5-adef-448b-b8b1-0cea921e0b8e"
click at [186, 317] on select "(None) Cannabis Review Coordinator Land & Resource Management" at bounding box center [312, 325] width 253 height 17
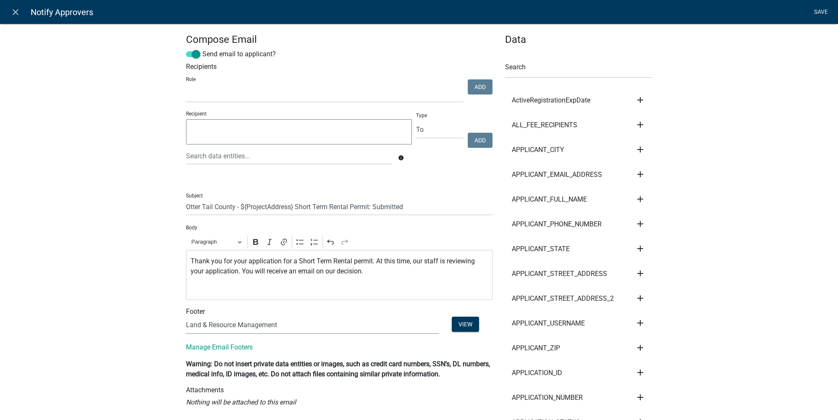
click at [814, 15] on link "Save" at bounding box center [820, 12] width 21 height 16
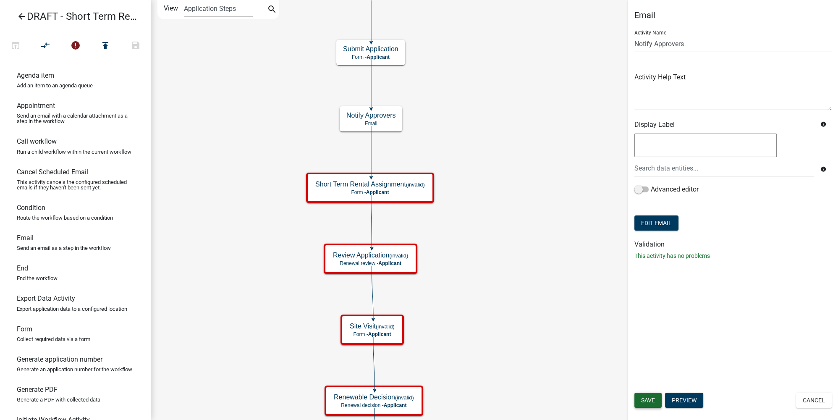
click at [647, 397] on span "Save" at bounding box center [648, 400] width 14 height 7
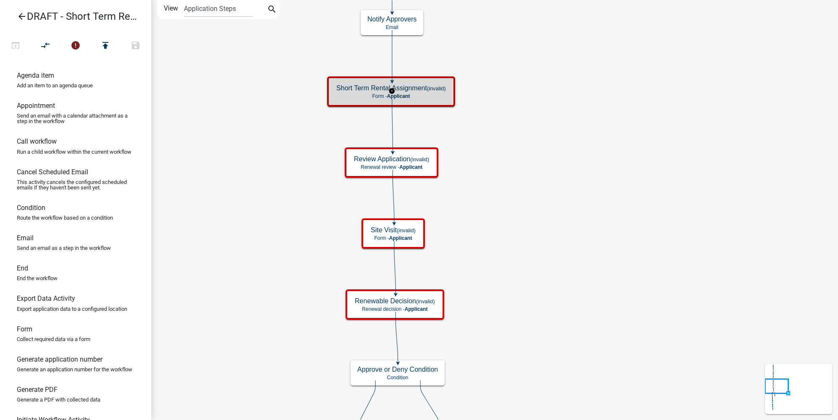
click at [434, 94] on p "Form - Applicant" at bounding box center [391, 96] width 110 height 6
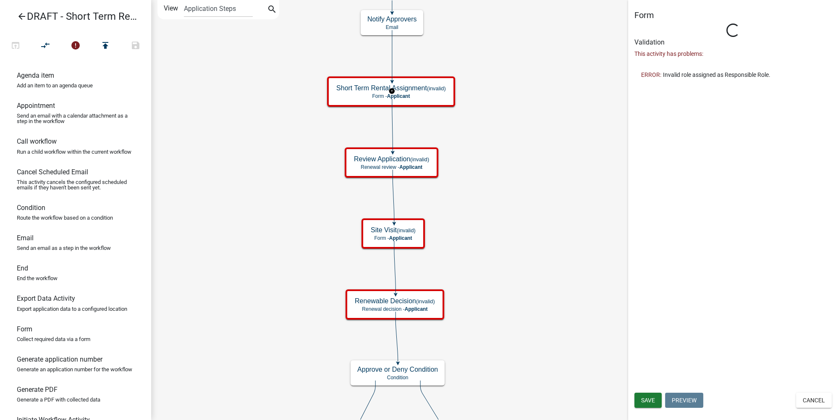
select select
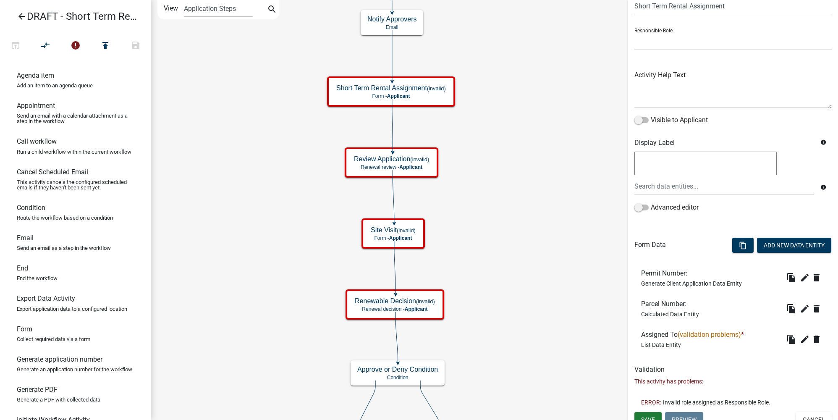
scroll to position [46, 0]
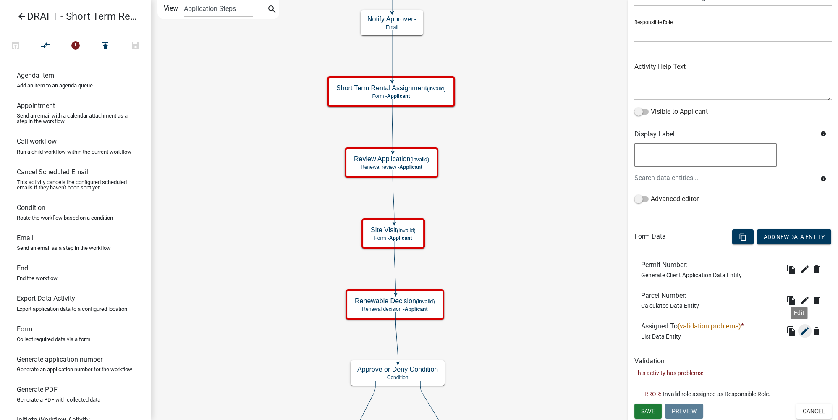
click at [801, 332] on icon "edit" at bounding box center [805, 331] width 10 height 10
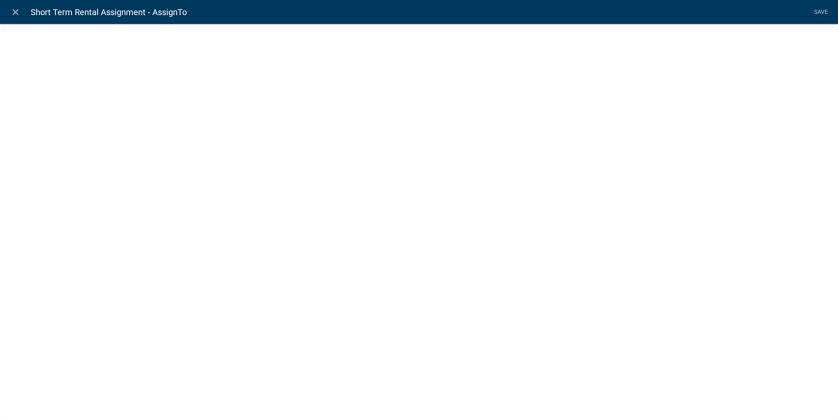
select select
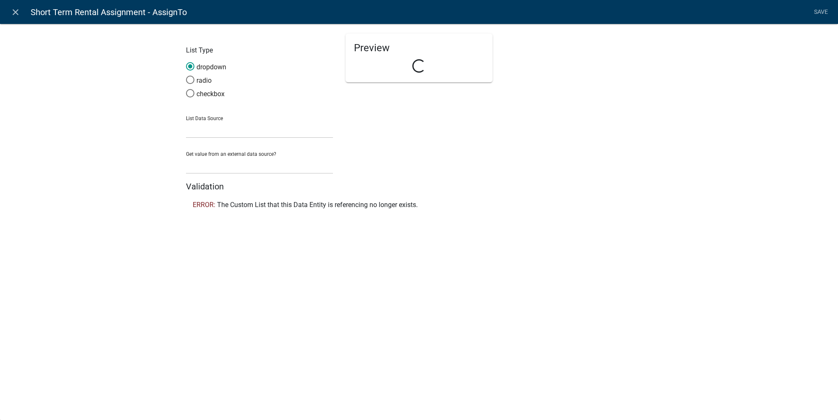
select select "list-data"
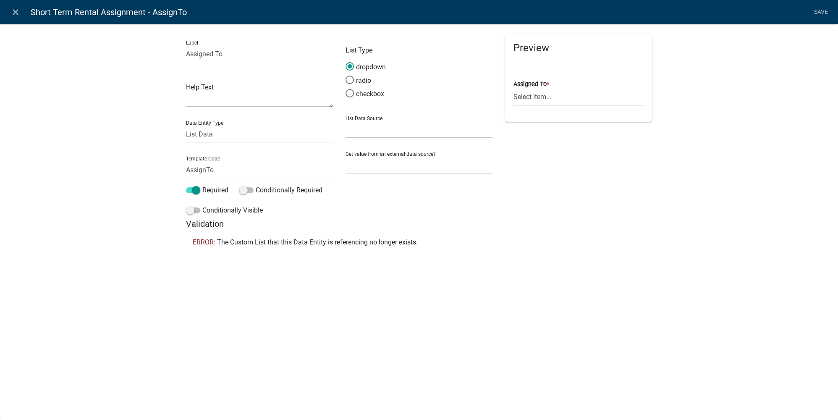
click at [392, 123] on select "State List Cannabis Compliance Check Staff Cannabis Compliance Checks Cannabis …" at bounding box center [418, 129] width 147 height 17
click at [398, 168] on select "None Parcel search Previous Registration Data Applicant Data" at bounding box center [418, 165] width 147 height 17
drag, startPoint x: 398, startPoint y: 168, endPoint x: 392, endPoint y: 160, distance: 10.0
click at [398, 168] on select "None Parcel search Previous Registration Data Applicant Data" at bounding box center [418, 165] width 147 height 17
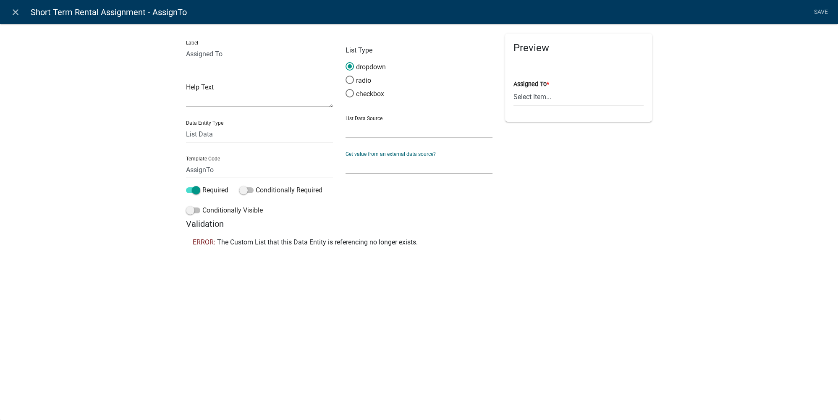
click at [385, 132] on select "State List Cannabis Compliance Check Staff Cannabis Compliance Checks Cannabis …" at bounding box center [418, 129] width 147 height 17
click at [385, 170] on select "None Parcel search Previous Registration Data Applicant Data" at bounding box center [418, 165] width 147 height 17
click at [518, 211] on div "Preview Assigned To * Select Item... Alex Lindsay Denise Gubrud Jeff Rusness Ky…" at bounding box center [579, 126] width 160 height 185
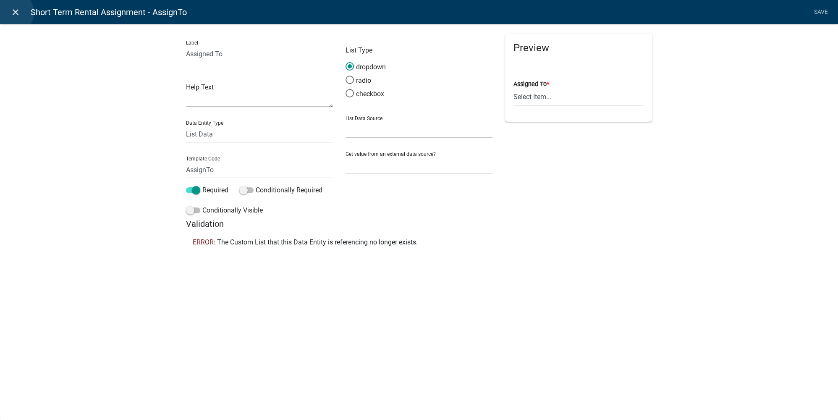
click at [13, 12] on icon "close" at bounding box center [15, 12] width 10 height 10
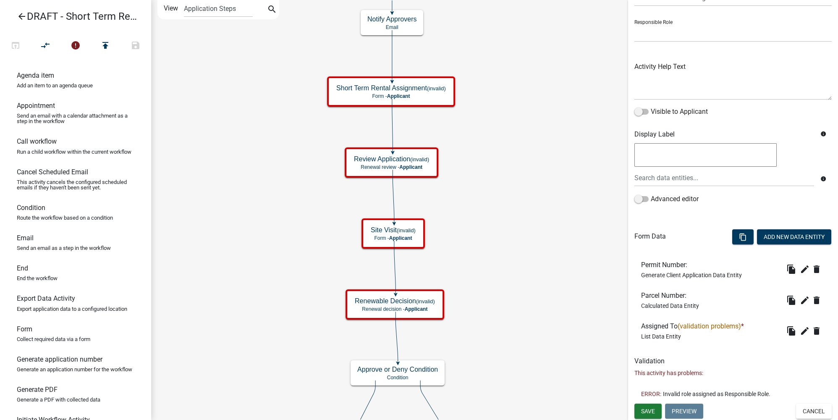
click at [16, 21] on link "arrow_back DRAFT - Short Term Rental Application Registration" at bounding box center [72, 16] width 131 height 19
click at [25, 13] on icon "arrow_back" at bounding box center [22, 17] width 10 height 12
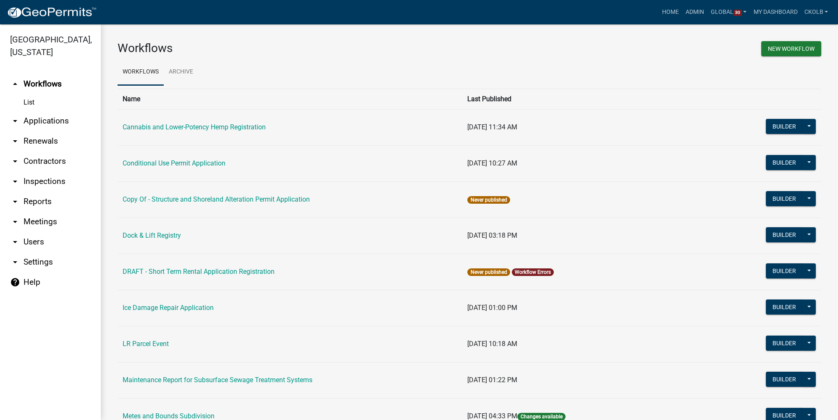
click at [41, 259] on link "arrow_drop_down Settings" at bounding box center [50, 262] width 101 height 20
select select "3a0e02b3-6a9b-40ba-a09e-3159e1e606a9"
select select "MN"
select select "Central Standard Time"
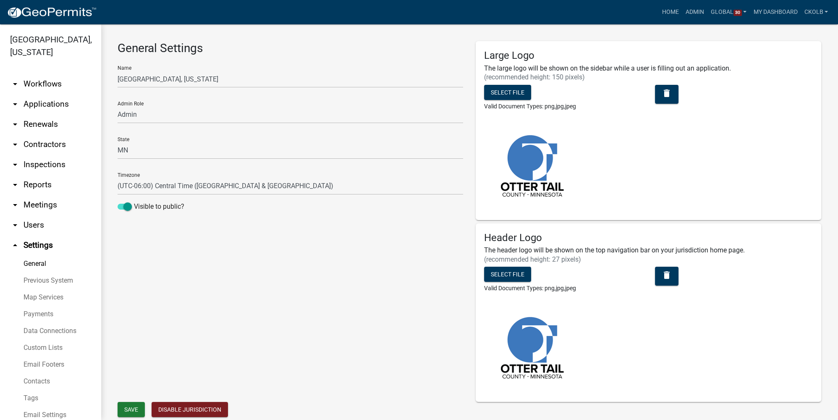
scroll to position [26, 0]
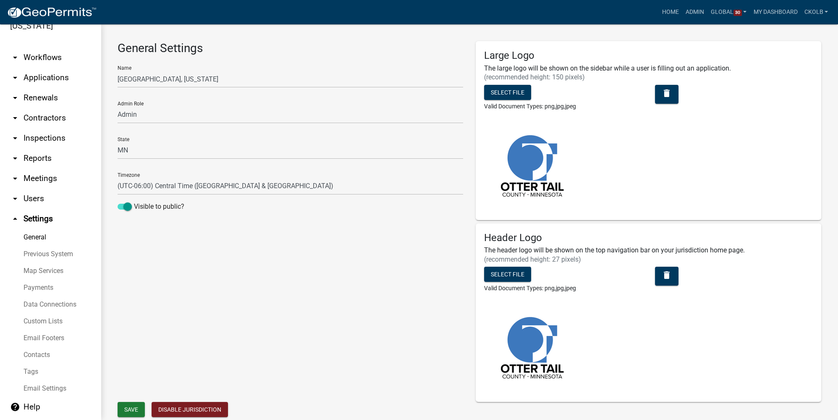
click at [49, 316] on link "Custom Lists" at bounding box center [50, 321] width 101 height 17
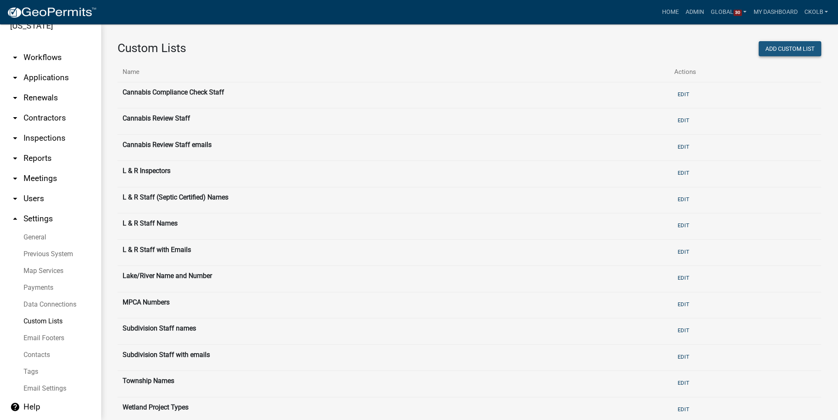
click at [785, 51] on button "Add Custom List" at bounding box center [790, 48] width 63 height 15
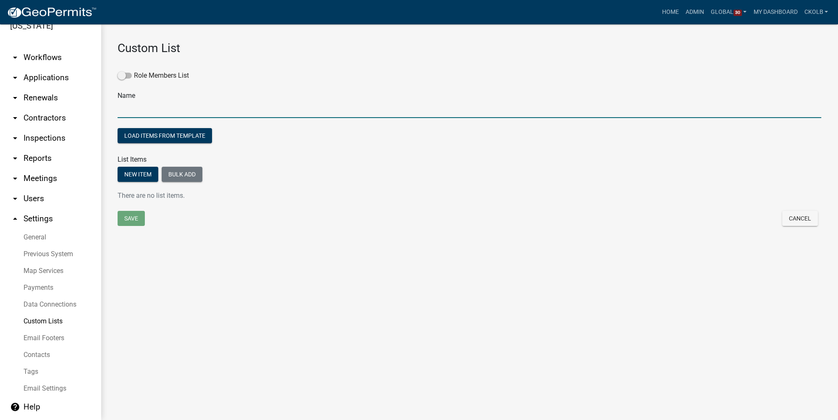
click at [160, 114] on input "text" at bounding box center [470, 109] width 704 height 17
type input "Rentals Review Staff"
click at [271, 219] on div "Save" at bounding box center [290, 219] width 358 height 17
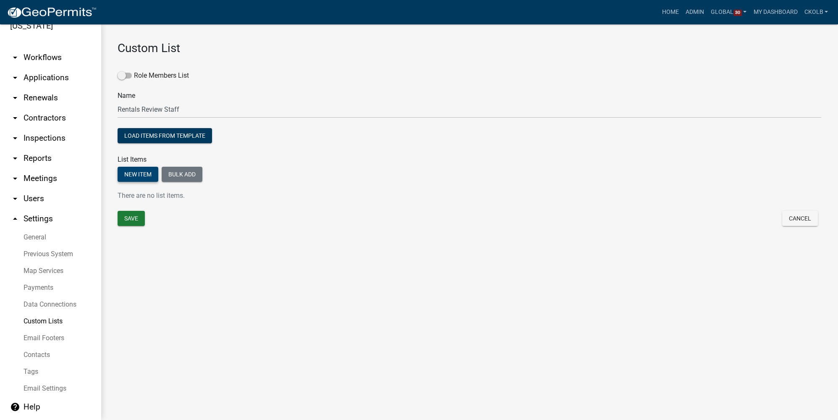
click at [128, 177] on button "New item" at bounding box center [138, 174] width 41 height 15
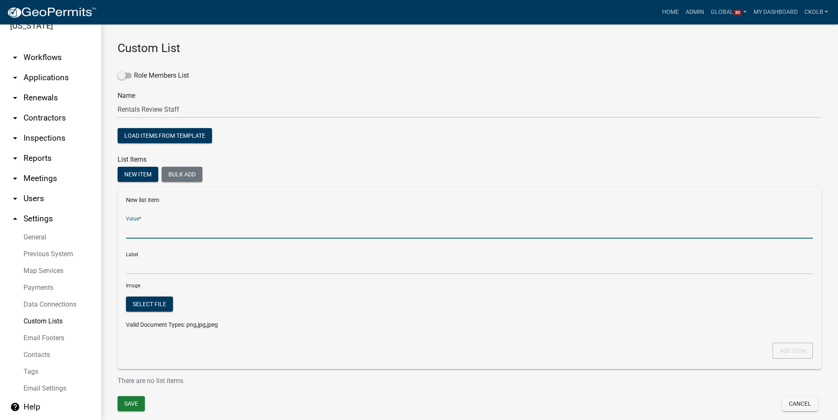
click at [152, 233] on input "Value *" at bounding box center [469, 229] width 687 height 17
type input "Michelle Jevne"
click at [231, 294] on div "Image Select file Valid Document Types: png,jpg,jpeg" at bounding box center [469, 308] width 687 height 55
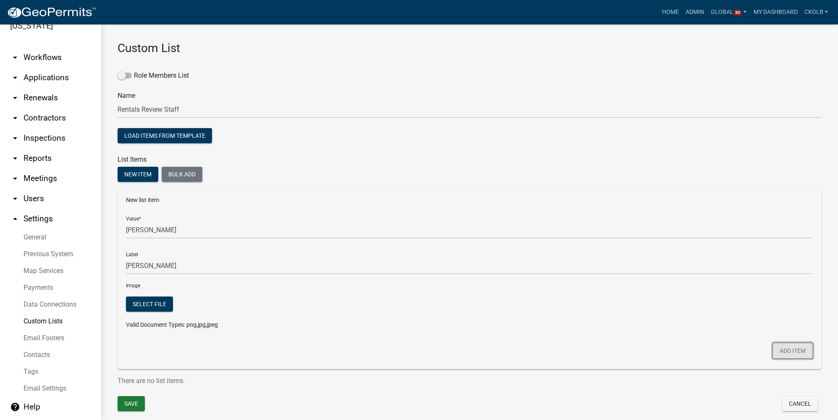
click at [784, 350] on button "Add item" at bounding box center [792, 351] width 40 height 16
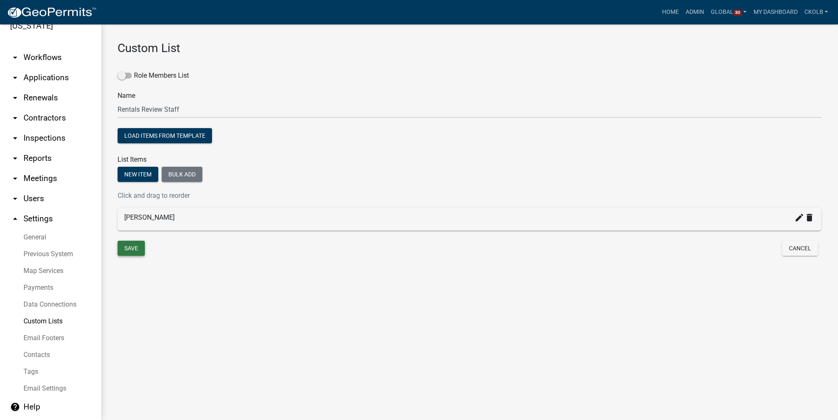
click at [139, 246] on button "Save" at bounding box center [131, 248] width 27 height 15
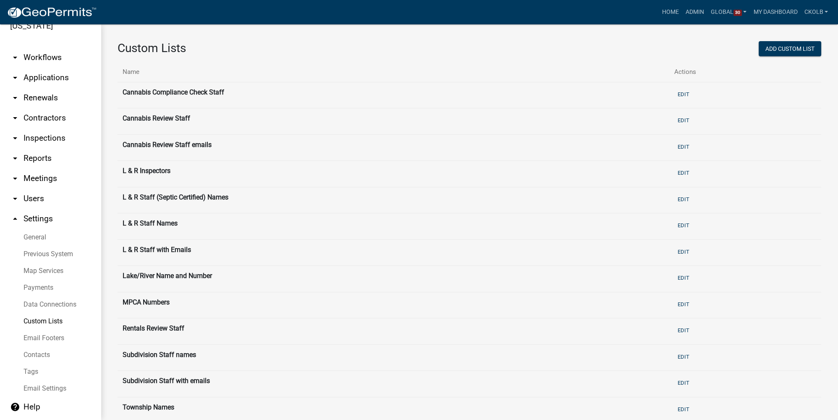
click at [63, 55] on link "arrow_drop_down Workflows" at bounding box center [50, 57] width 101 height 20
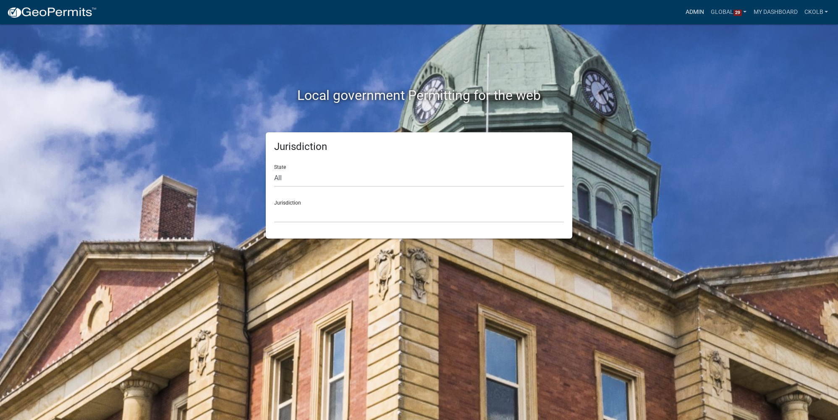
click at [688, 7] on link "Admin" at bounding box center [694, 12] width 25 height 16
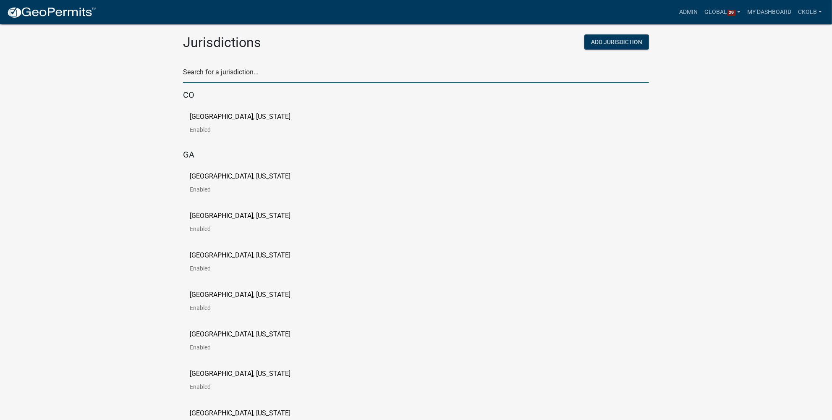
click at [276, 77] on input "text" at bounding box center [416, 74] width 466 height 17
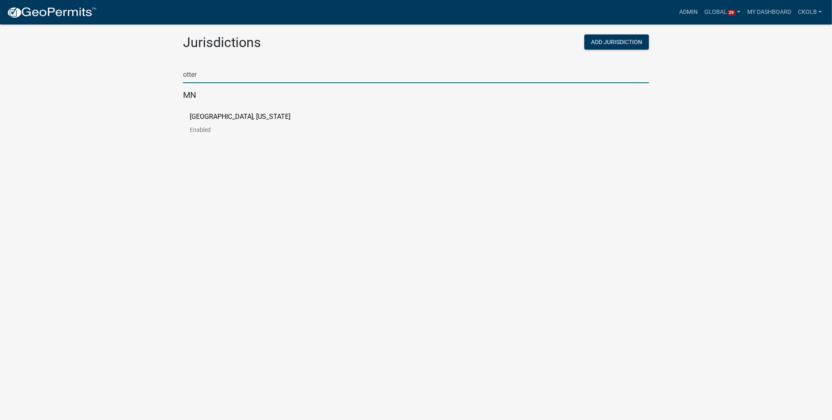
type input "otter"
click at [212, 116] on p "[GEOGRAPHIC_DATA], [US_STATE]" at bounding box center [240, 116] width 101 height 7
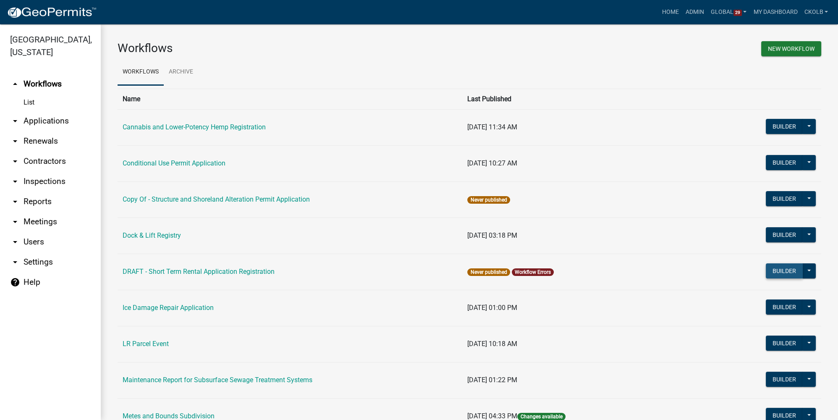
click at [772, 268] on button "Builder" at bounding box center [784, 270] width 37 height 15
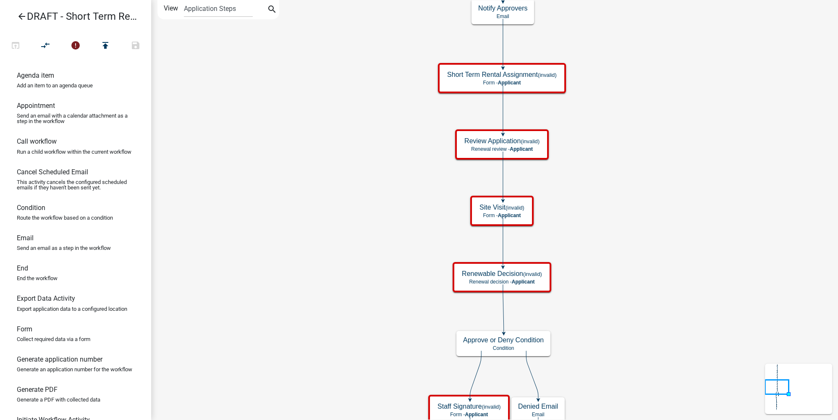
click at [16, 14] on link "arrow_back DRAFT - Short Term Rental Application Registration" at bounding box center [72, 16] width 131 height 19
click at [19, 16] on icon "arrow_back" at bounding box center [22, 17] width 10 height 12
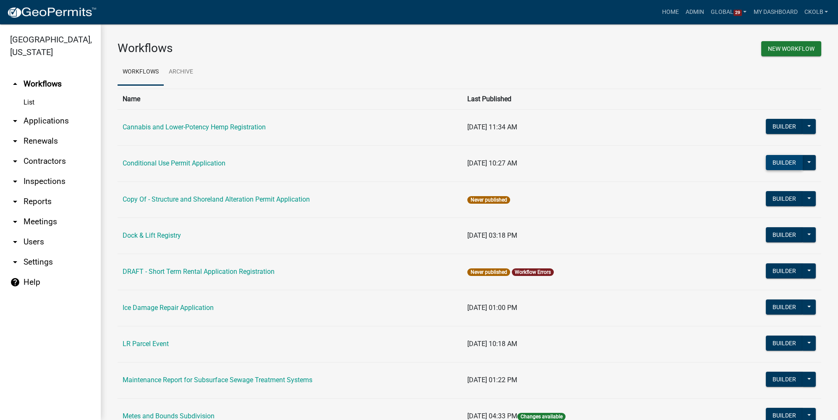
click at [780, 162] on button "Builder" at bounding box center [784, 162] width 37 height 15
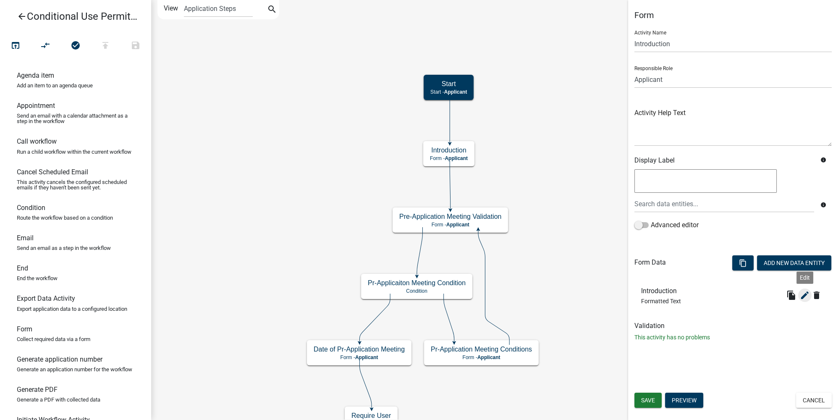
click at [804, 295] on icon "edit" at bounding box center [805, 295] width 10 height 10
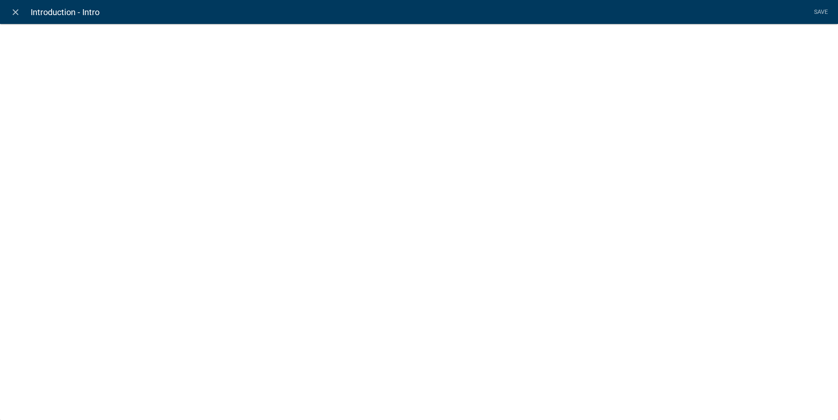
select select "rich-text"
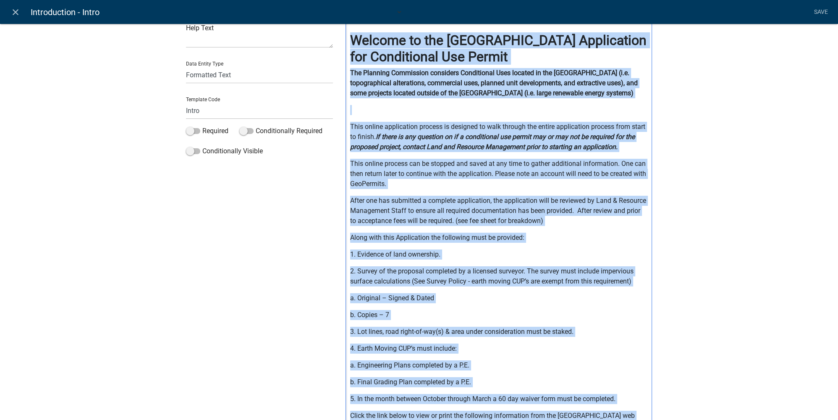
scroll to position [186, 0]
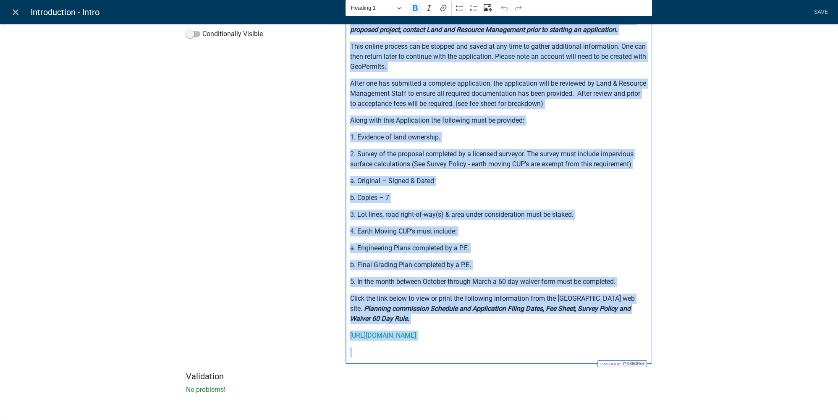
drag, startPoint x: 347, startPoint y: 99, endPoint x: 465, endPoint y: 347, distance: 274.7
click at [465, 347] on div "⁠⁠⁠⁠⁠⁠⁠ Welcome to the Otter Tail County Application for Conditional Use Permit…" at bounding box center [498, 133] width 306 height 461
copy div "Loremip do sit Ametc Adip Elitse Doeiusmodte inc Utlaboreetd Mag Aliqua Eni Adm…"
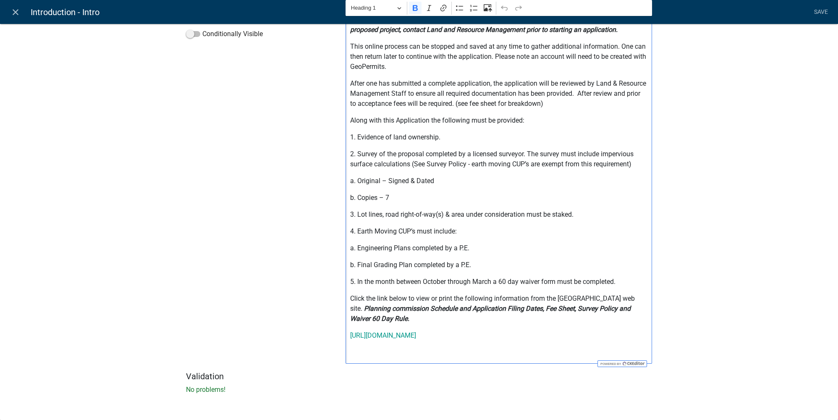
click at [674, 277] on div "Label Introduction Help Text Data Entity Type Free Form Text Document Display E…" at bounding box center [419, 123] width 838 height 578
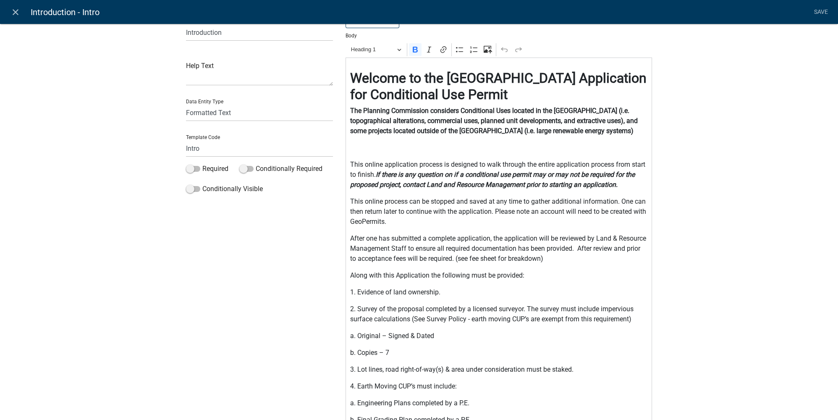
scroll to position [0, 0]
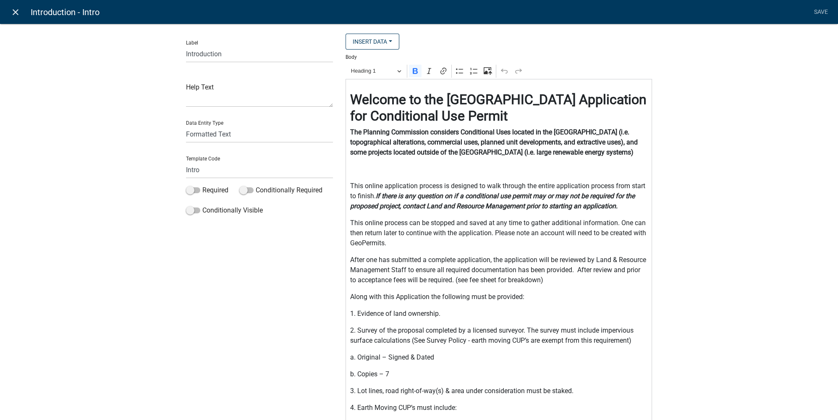
click at [17, 11] on icon "close" at bounding box center [15, 12] width 10 height 10
